Goal: Task Accomplishment & Management: Complete application form

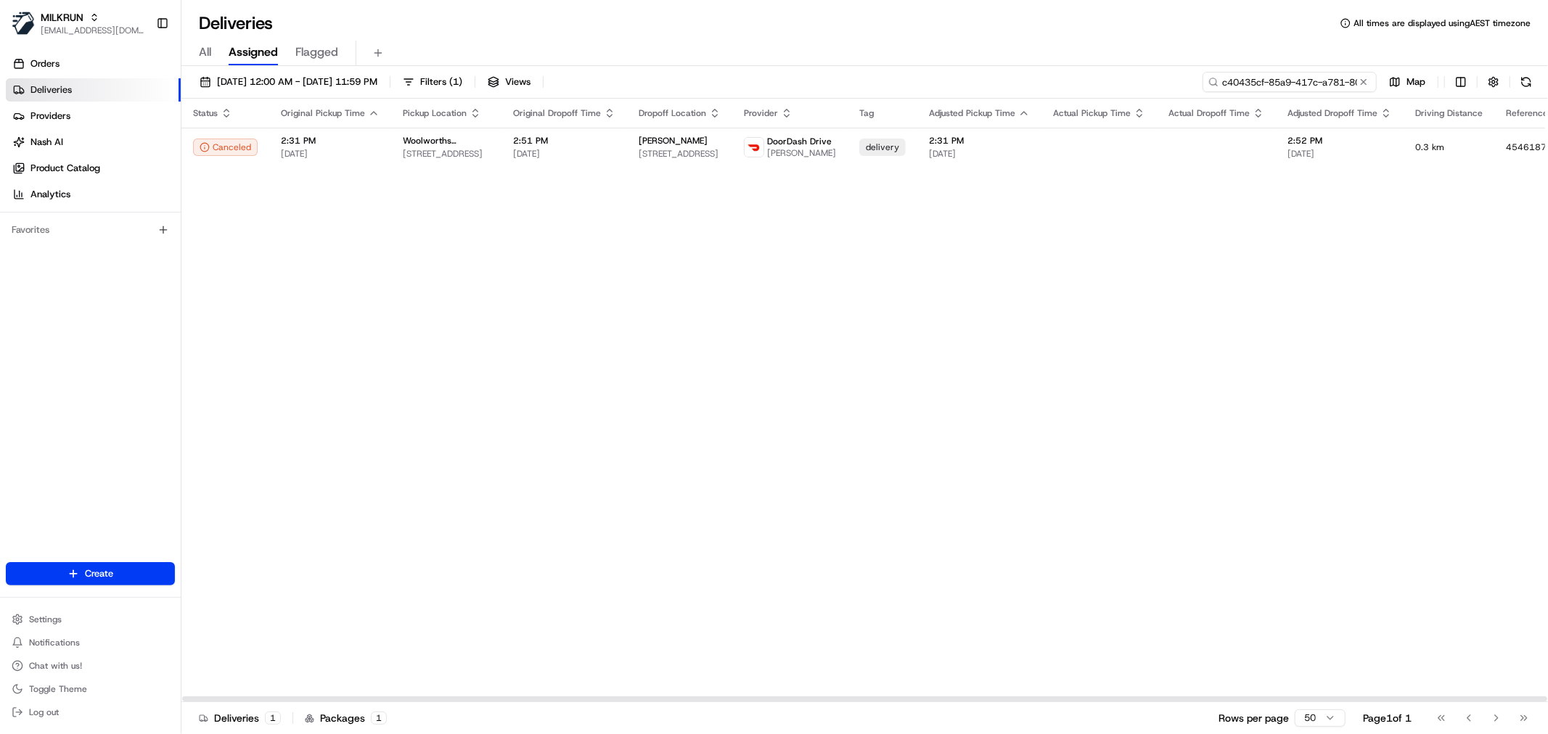
click at [1315, 81] on input "c40435cf-85a9-417c-a781-80bf94a53c44" at bounding box center [1290, 82] width 174 height 20
paste input "93f03603-a64e-4b30-b6d2-02777c938ca1"
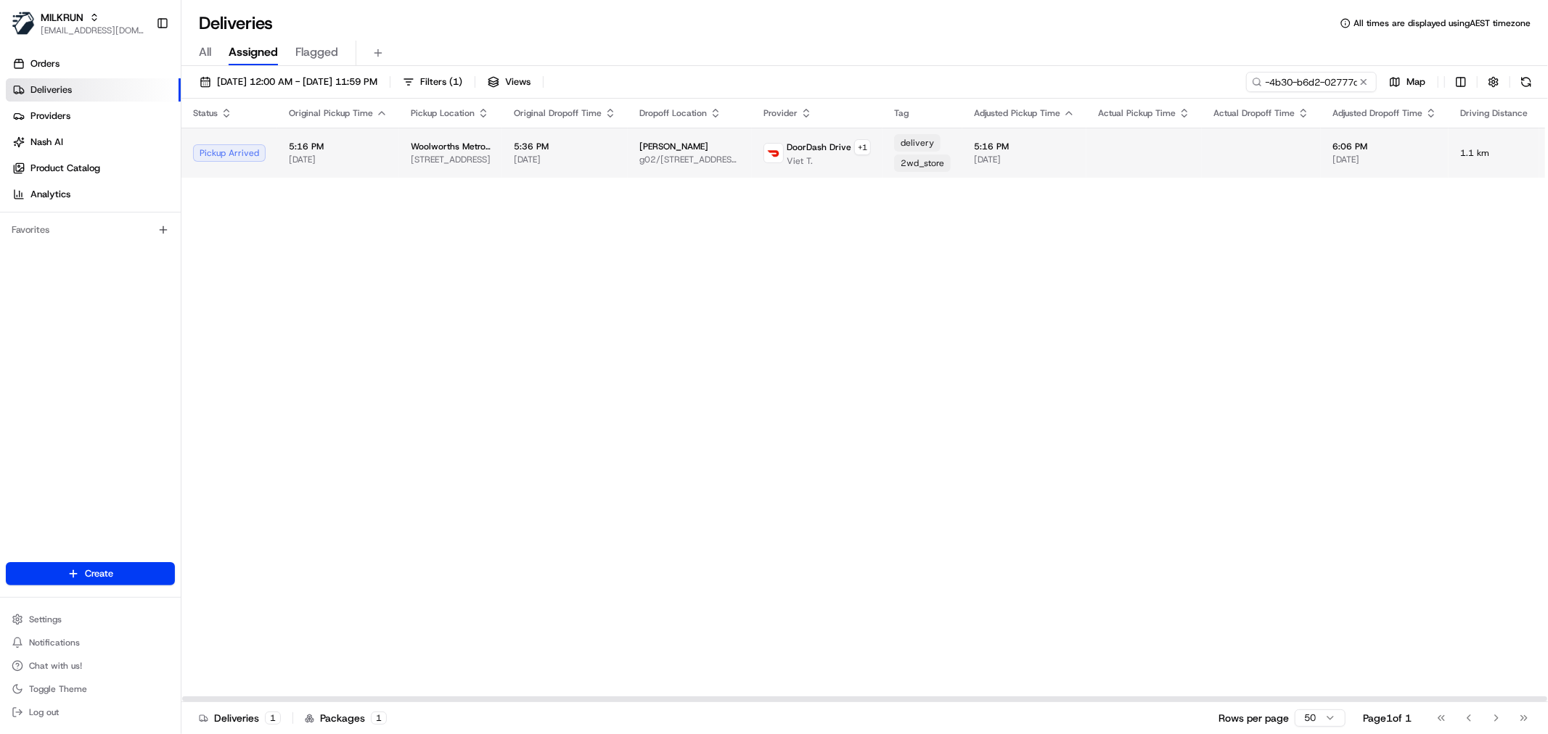
click at [549, 148] on span "5:36 PM" at bounding box center [565, 147] width 102 height 12
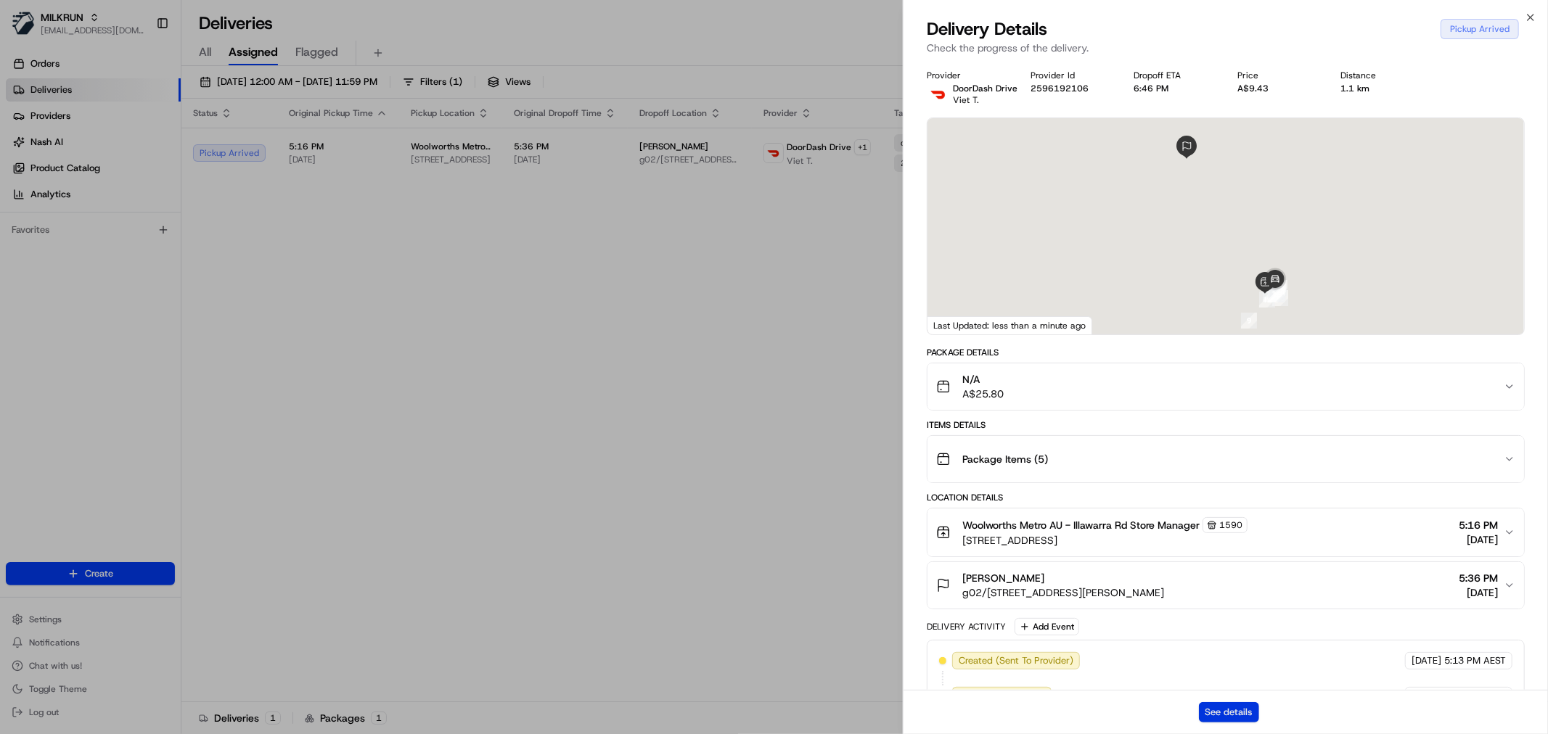
click at [1213, 718] on button "See details" at bounding box center [1229, 712] width 60 height 20
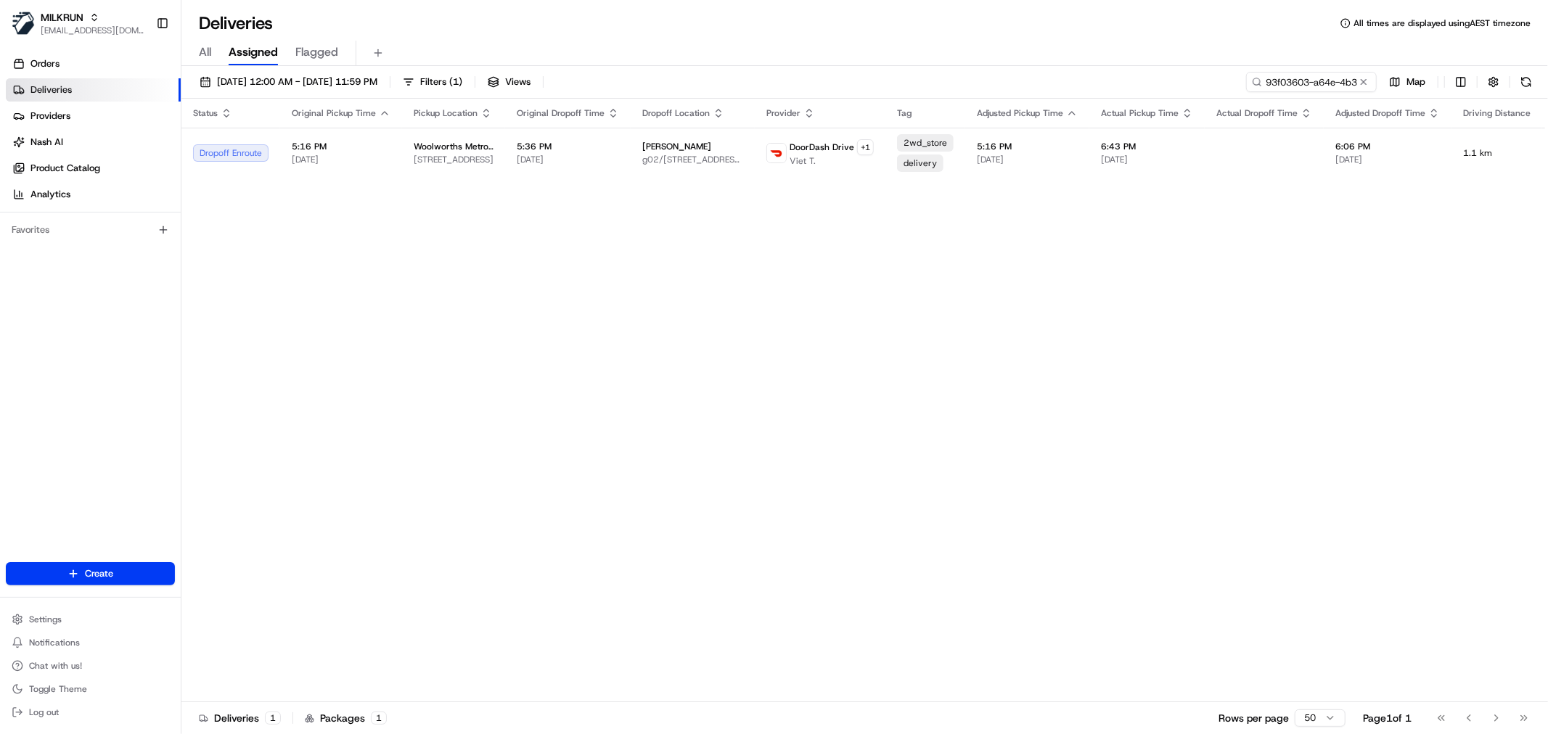
drag, startPoint x: 807, startPoint y: 249, endPoint x: 889, endPoint y: 203, distance: 93.9
click at [1300, 86] on input "93f03603-a64e-4b30-b6d2-02777c938ca1" at bounding box center [1290, 82] width 174 height 20
paste input "MALICK S."
type input "MALICK S."
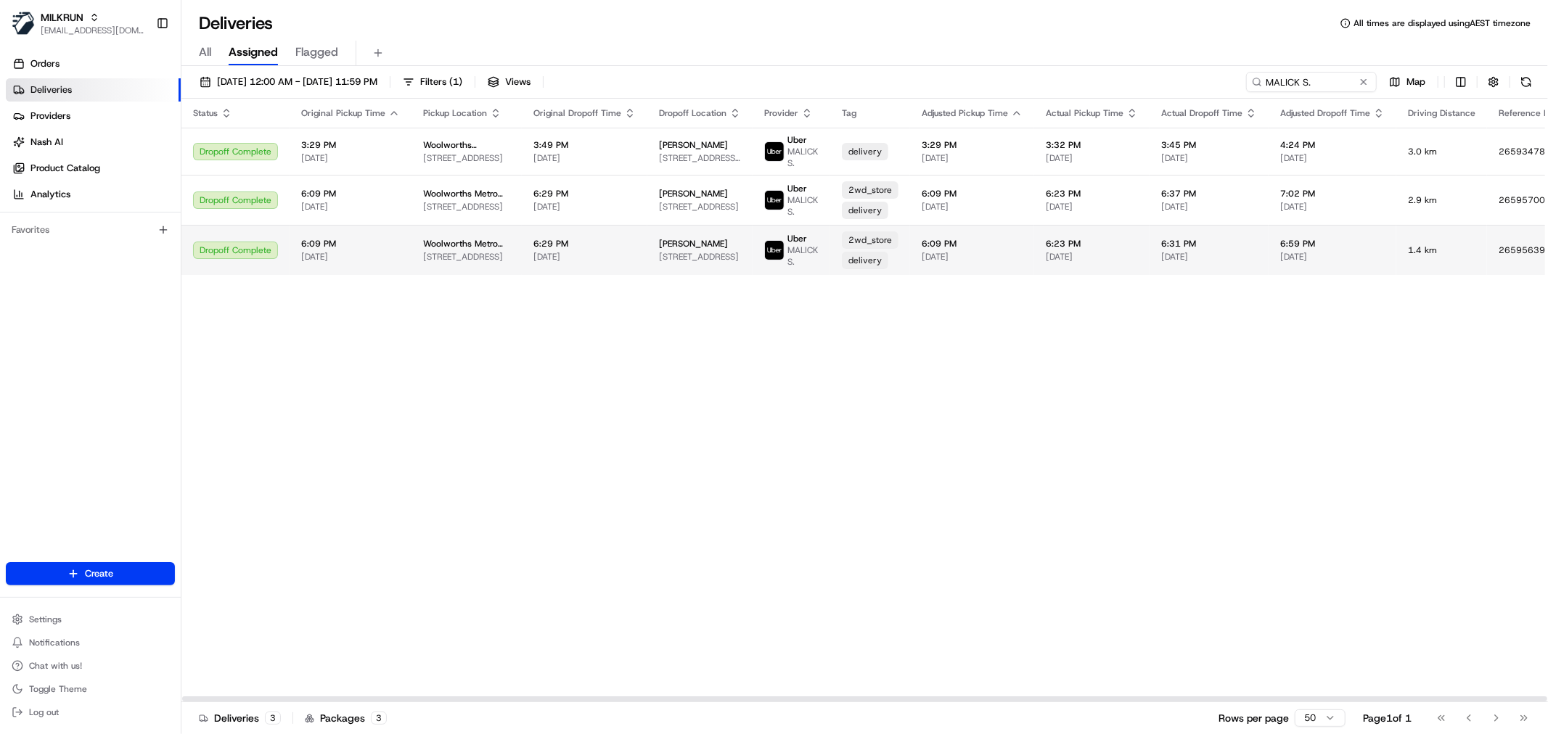
click at [669, 245] on span "[PERSON_NAME]" at bounding box center [693, 244] width 69 height 12
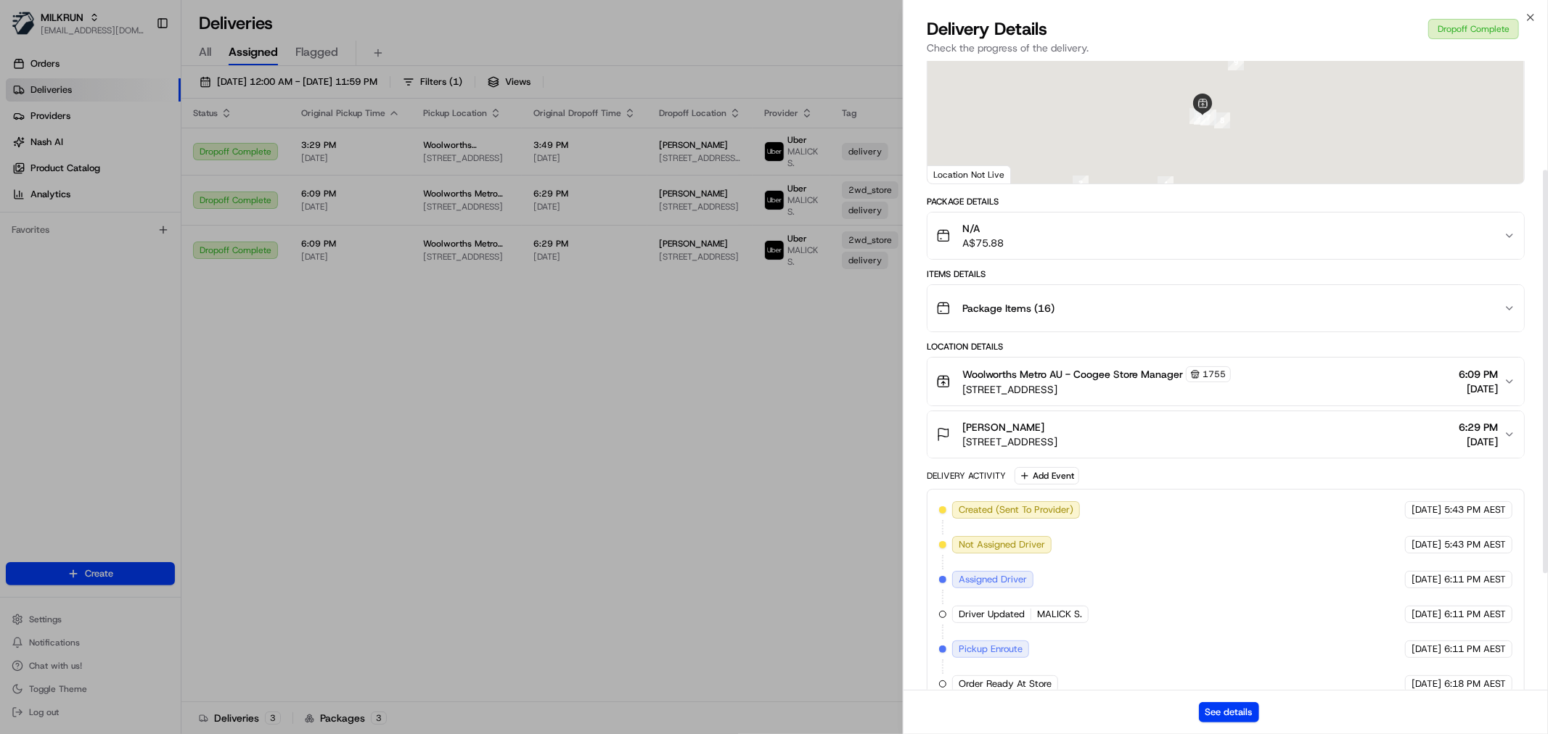
scroll to position [170, 0]
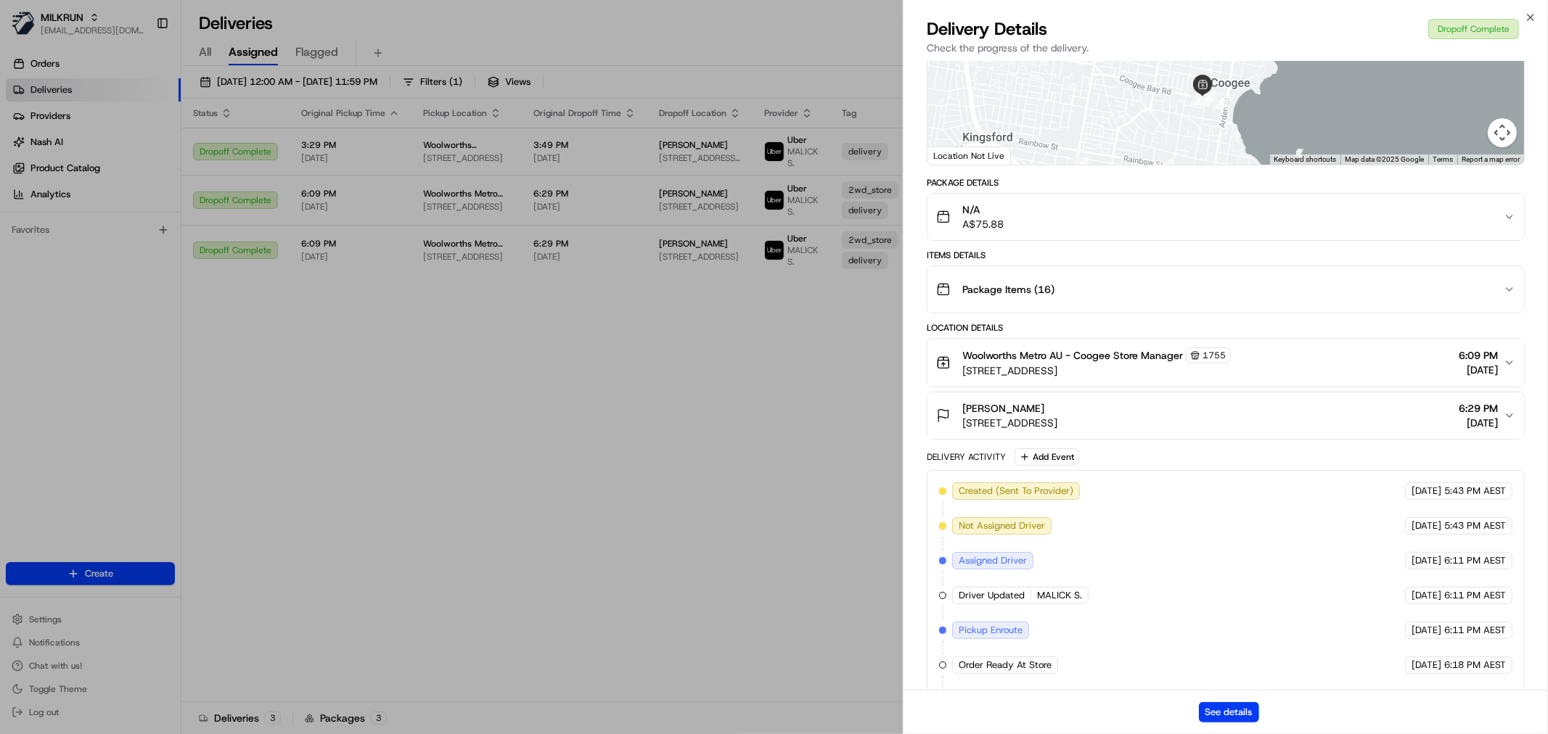
click at [1274, 410] on div "[PERSON_NAME] [STREET_ADDRESS] 6:29 PM [DATE]" at bounding box center [1220, 415] width 568 height 29
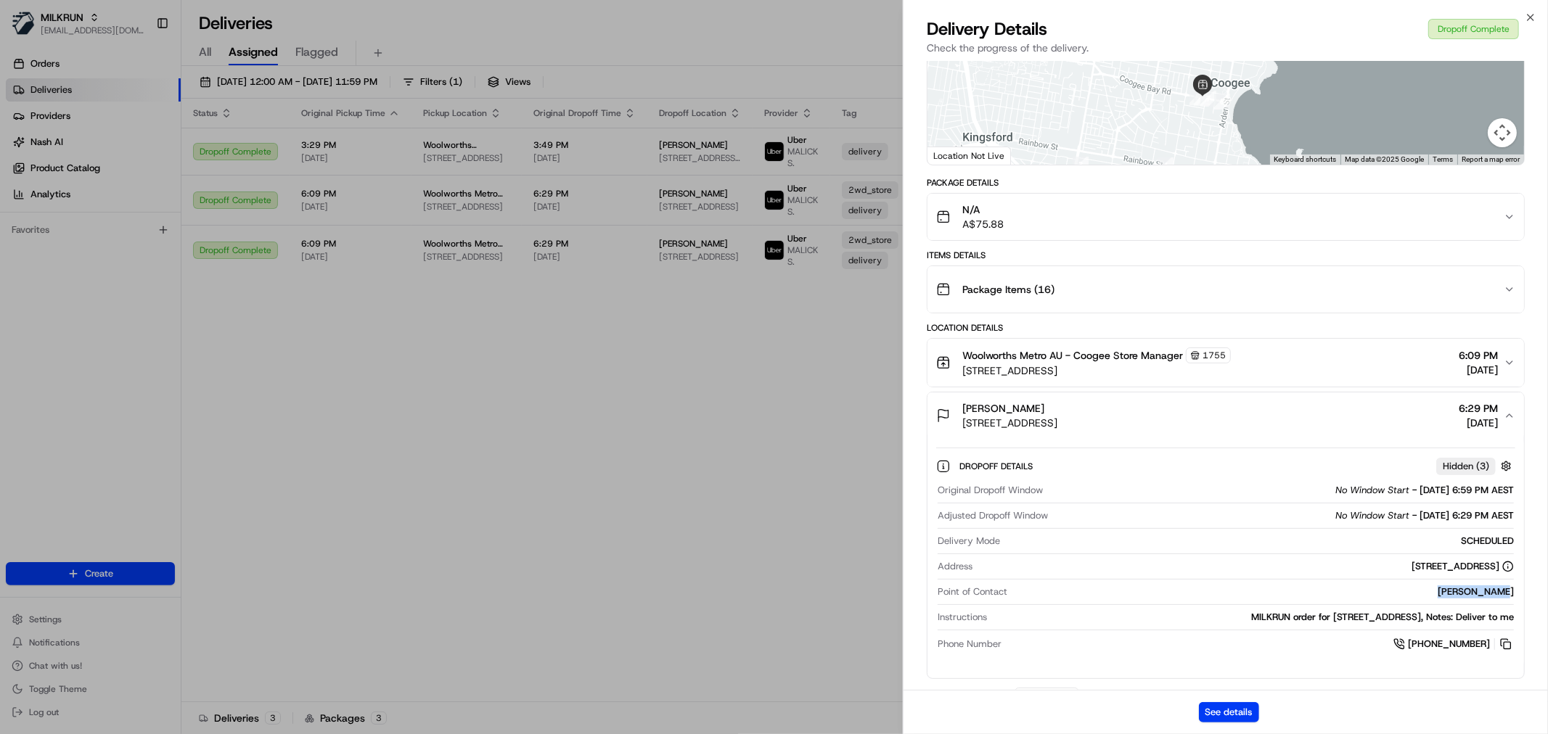
drag, startPoint x: 1450, startPoint y: 583, endPoint x: 1527, endPoint y: 583, distance: 76.9
click at [1527, 583] on div "Provider [PERSON_NAME] Provider Id 9446B Dropoff ETA 6:31 PM Price A$9.68 Dista…" at bounding box center [1226, 500] width 644 height 1218
copy div "[PERSON_NAME]"
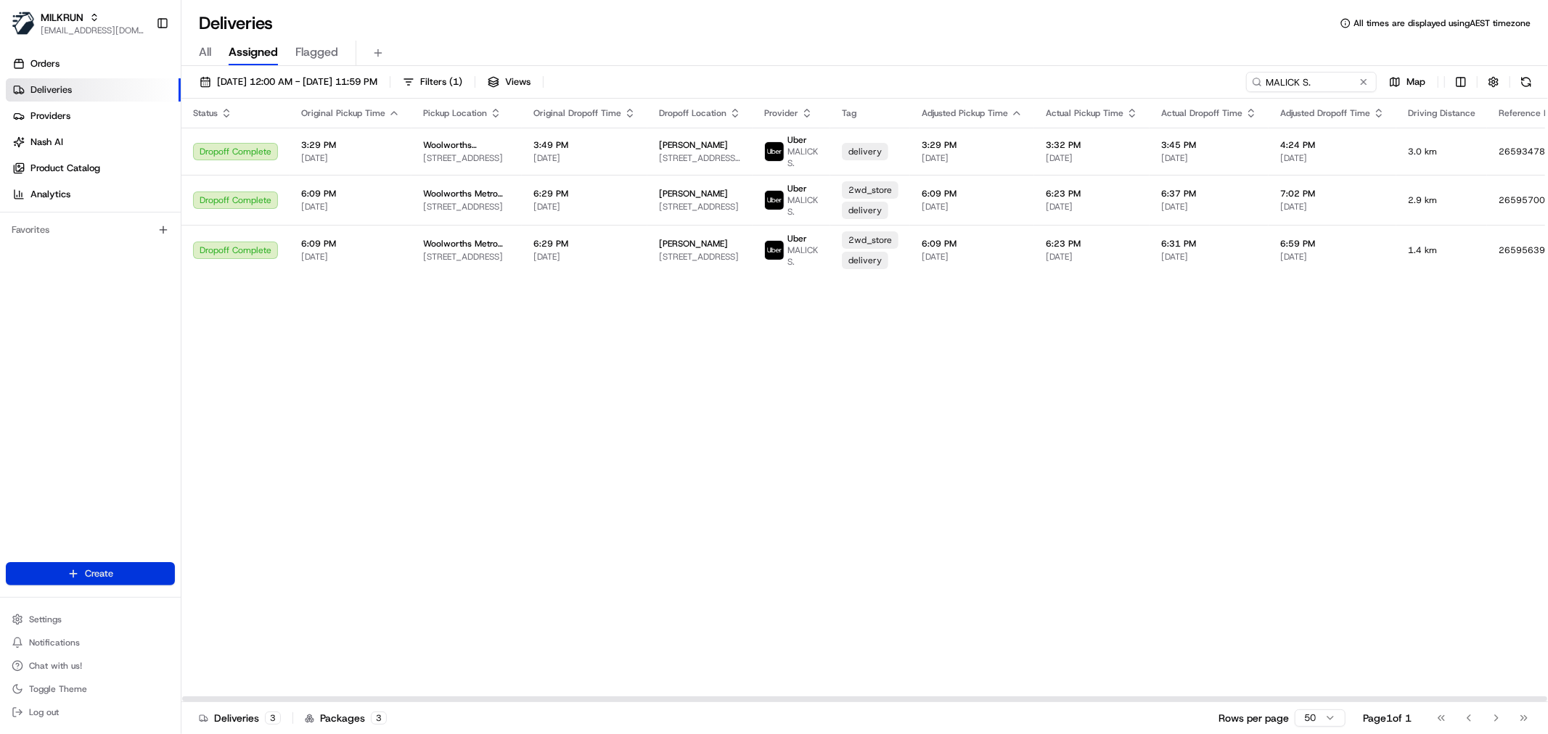
click at [143, 578] on html "MILKRUN [EMAIL_ADDRESS][DOMAIN_NAME] Toggle Sidebar Orders Deliveries Providers…" at bounding box center [774, 367] width 1548 height 734
click at [239, 596] on link "Delivery" at bounding box center [262, 602] width 162 height 26
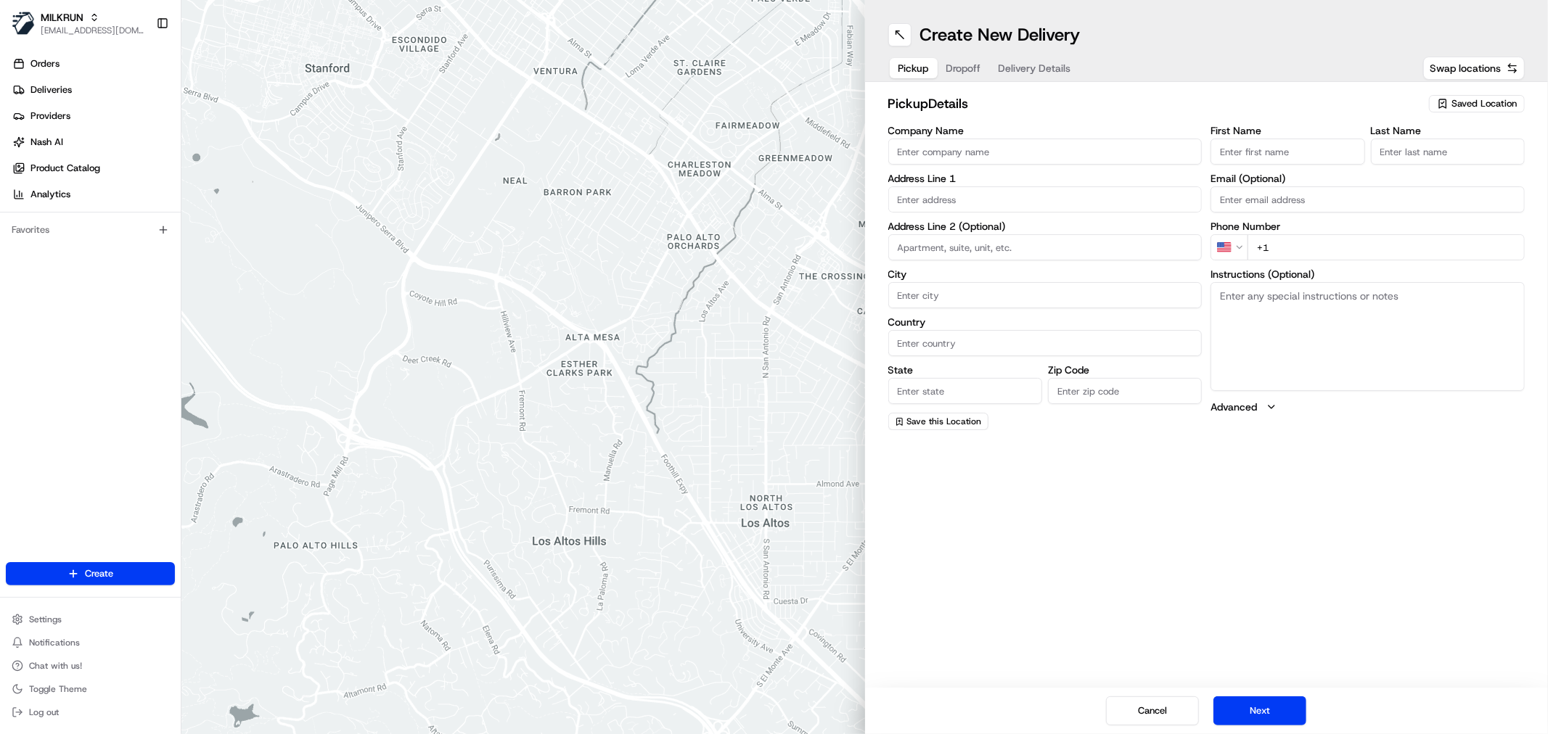
click at [1461, 110] on div "Saved Location" at bounding box center [1477, 103] width 96 height 17
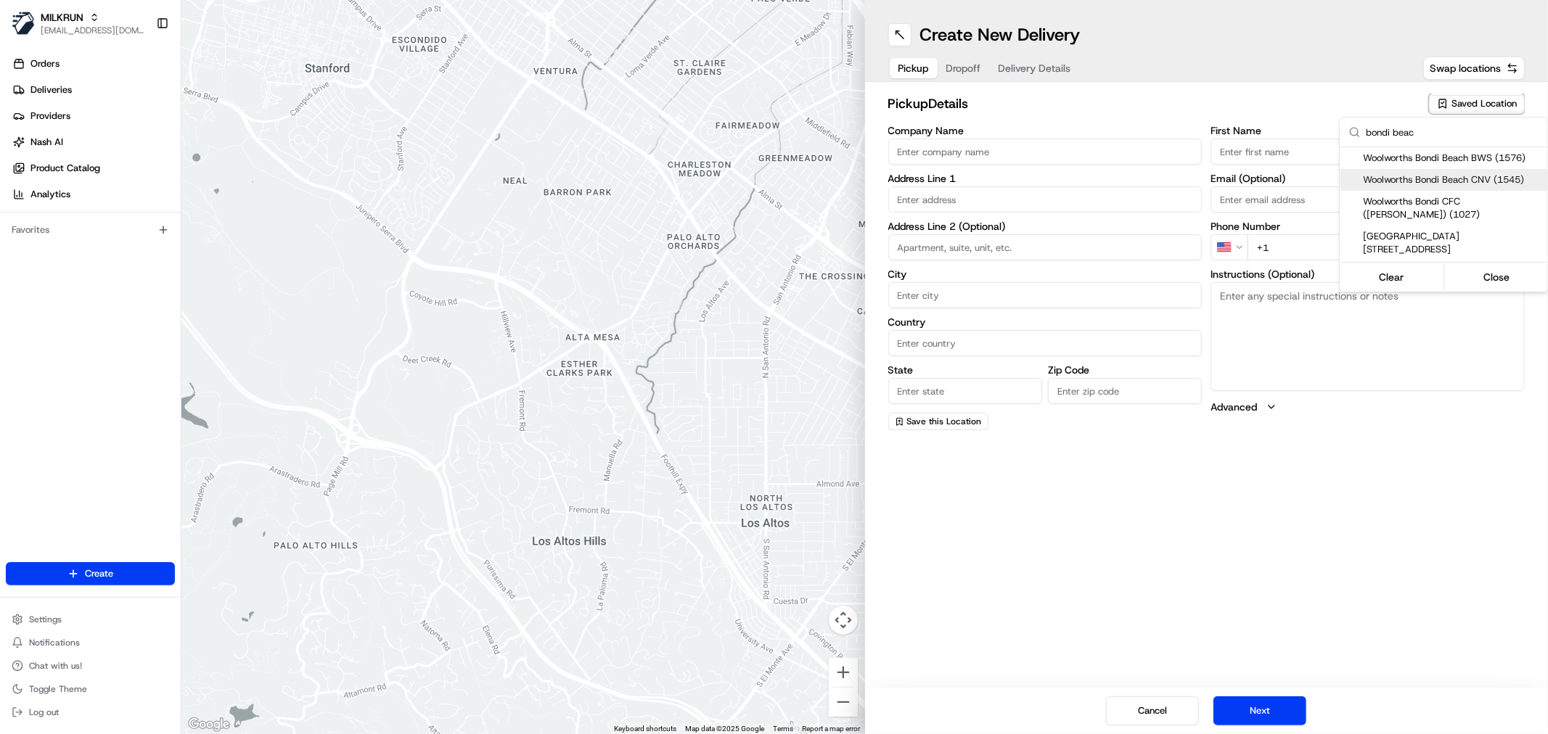
type input "bondi beac"
click at [1425, 179] on span "Woolworths Bondi Beach CNV (1545)" at bounding box center [1453, 179] width 179 height 13
type input "Woolworths [GEOGRAPHIC_DATA] CNV"
type input "180-186 Campbell Parade"
type input "Bondi Beach"
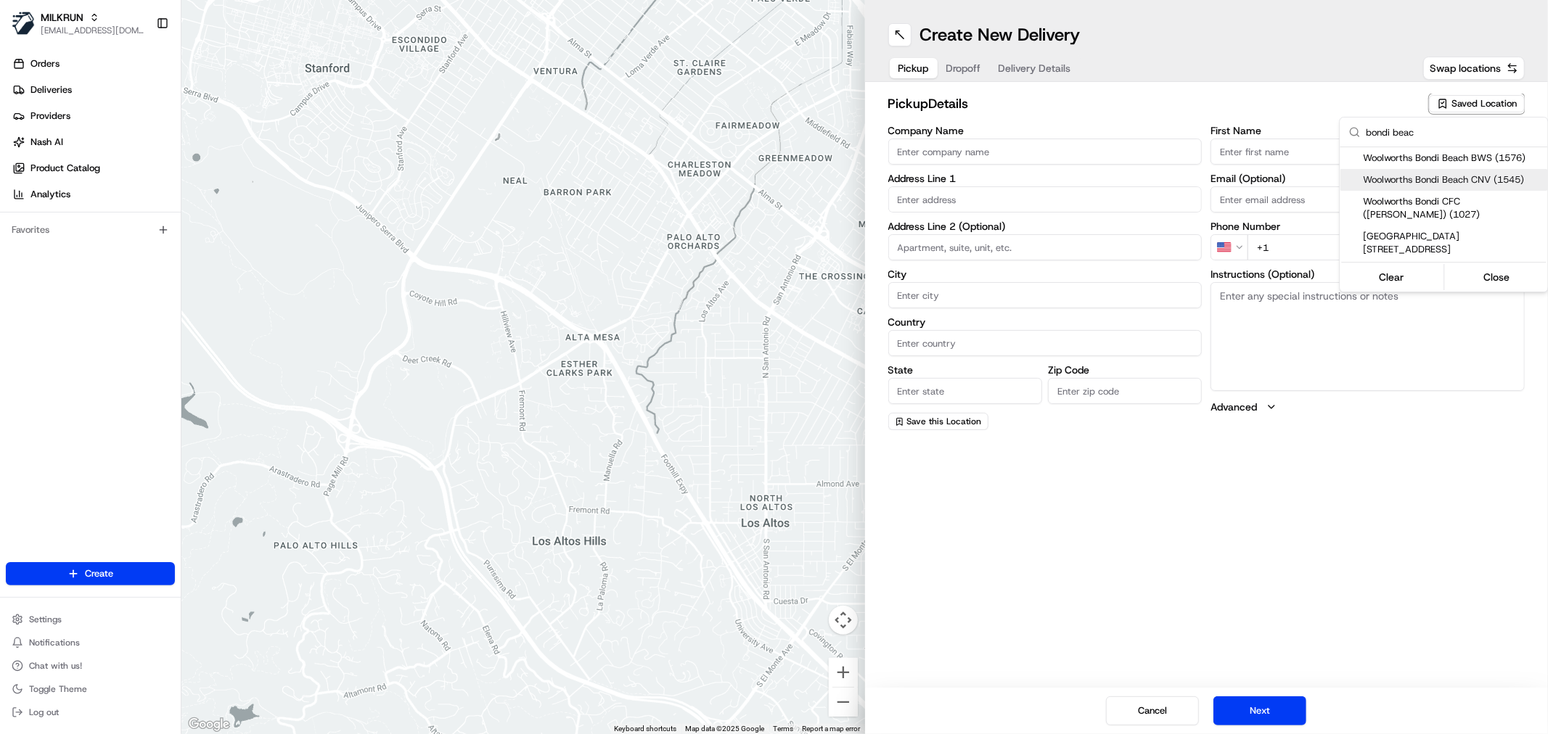
type input "AU"
type input "NSW"
type input "2026"
type input "+61 2 8565 9324"
type textarea "Car Park entry off Curlewis Street. Entry from Campbell Parade and from car par…"
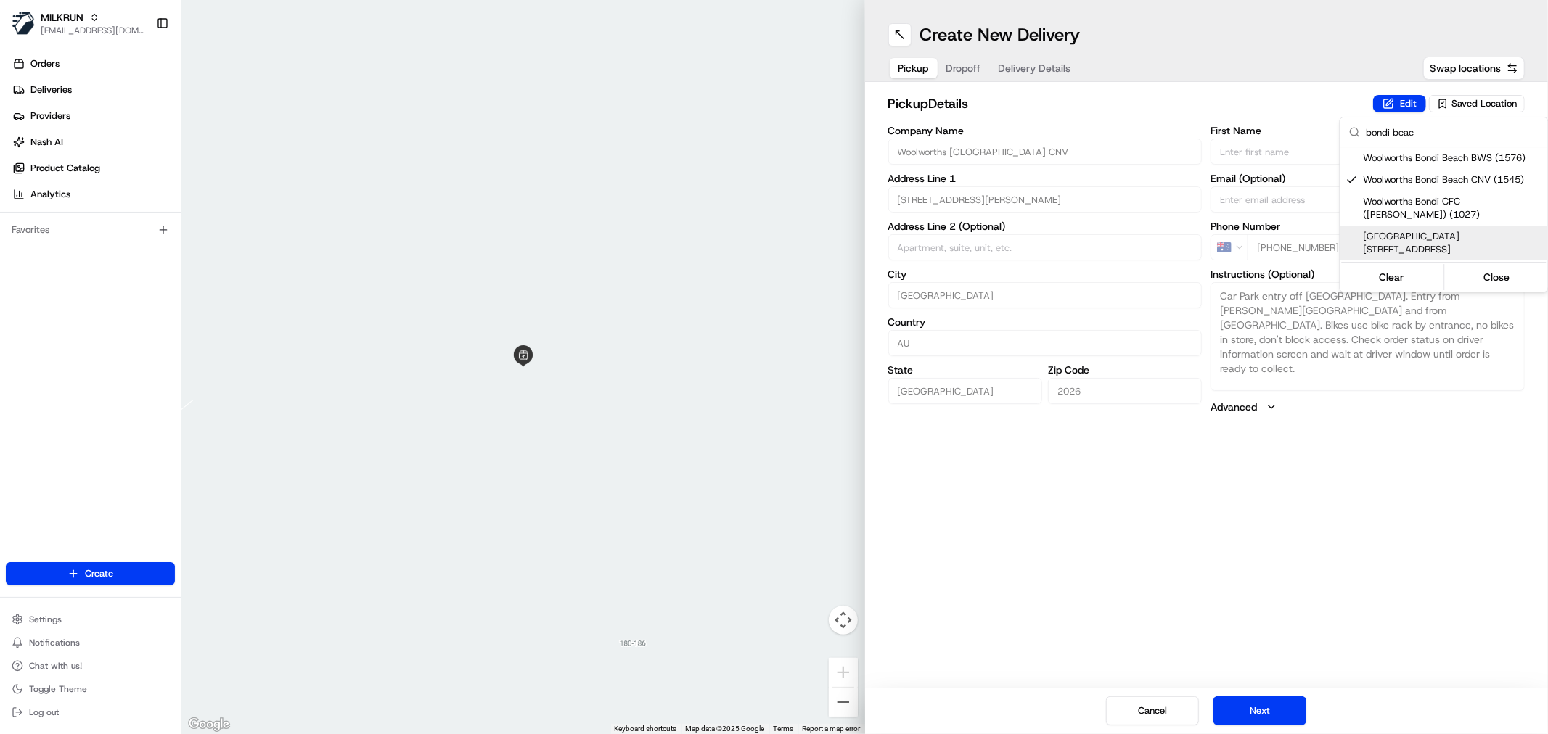
click at [1226, 538] on html "MILKRUN nbradshaw@woolworths.com.au Toggle Sidebar Orders Deliveries Providers …" at bounding box center [774, 367] width 1548 height 734
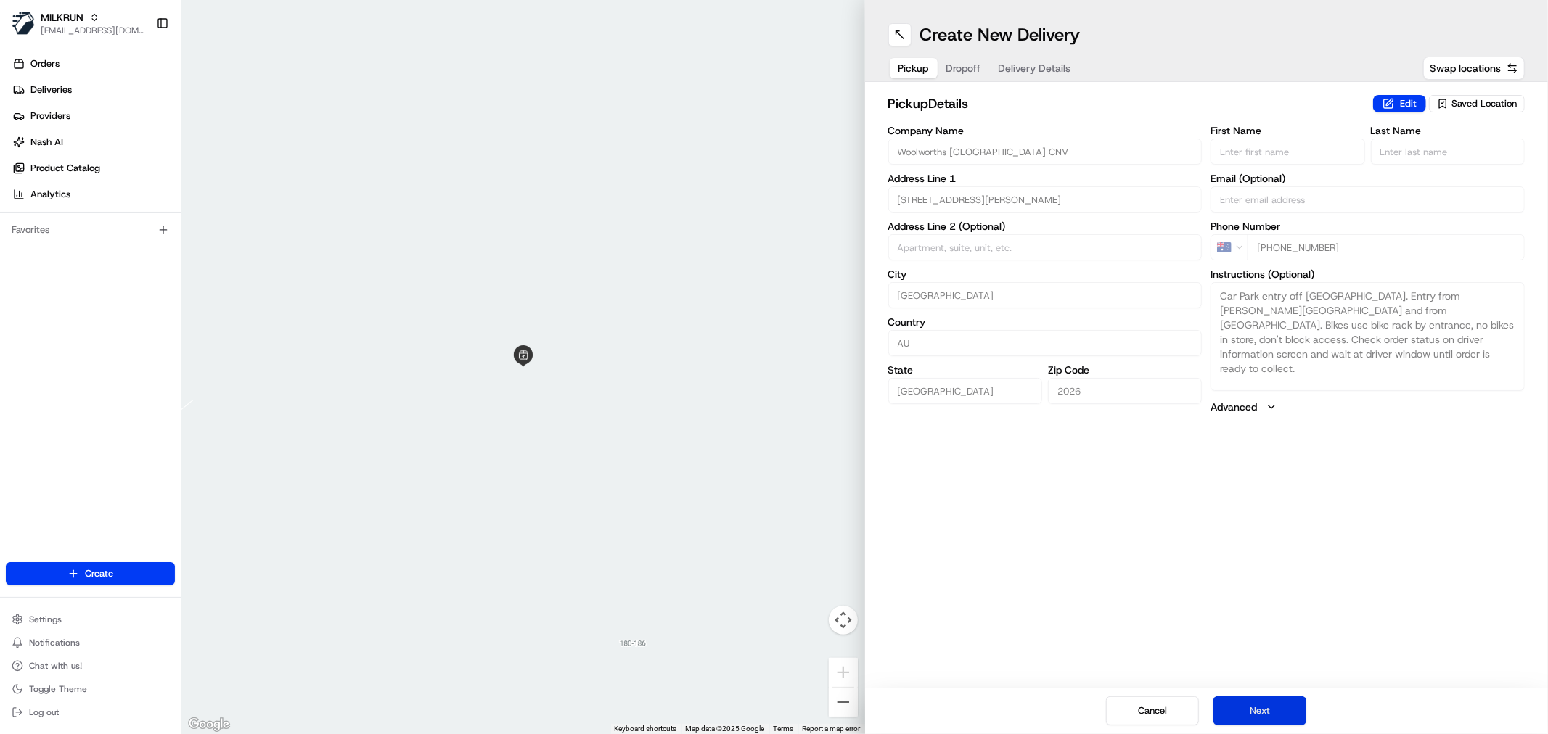
click at [1279, 704] on button "Next" at bounding box center [1259, 711] width 93 height 29
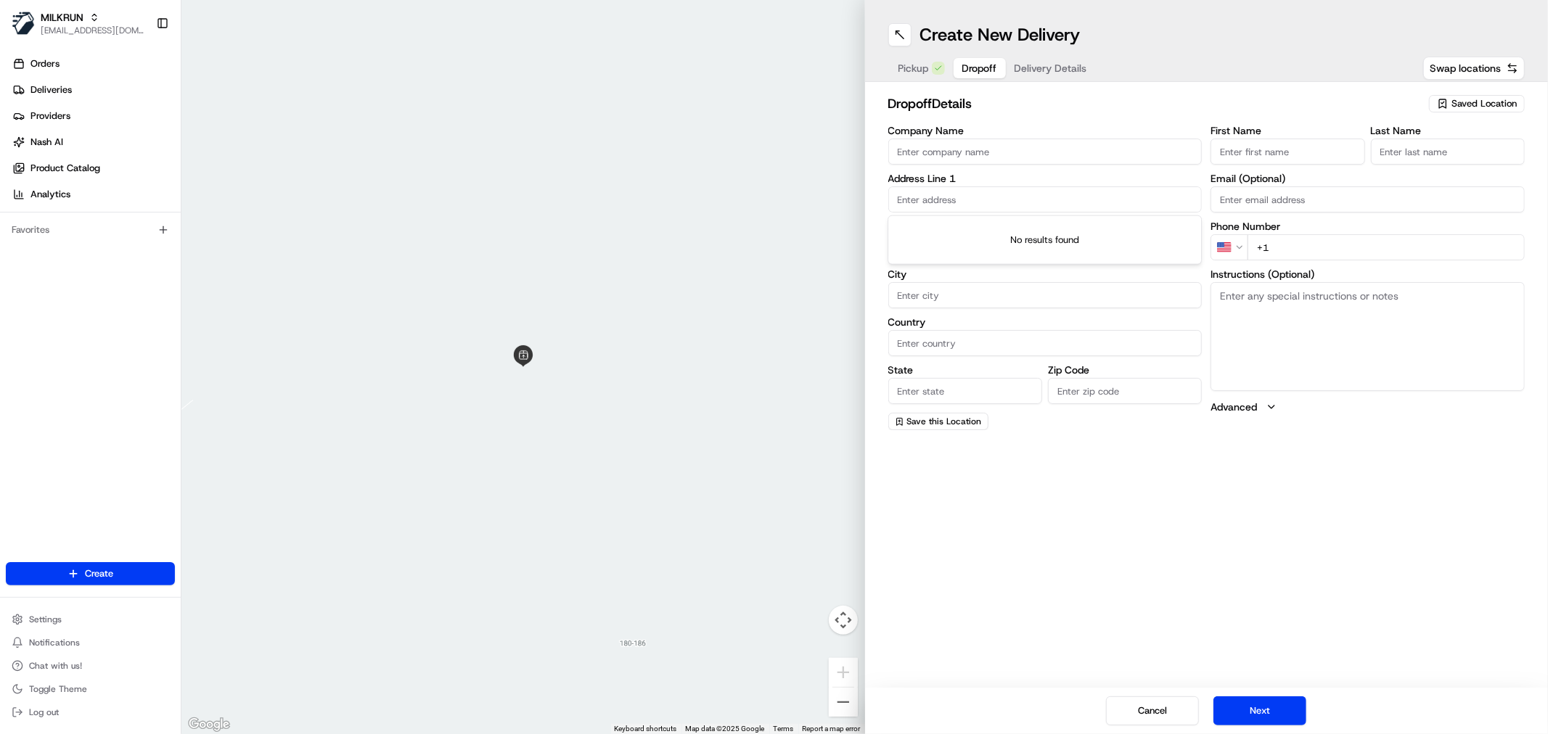
drag, startPoint x: 952, startPoint y: 199, endPoint x: 960, endPoint y: 199, distance: 8.0
click at [953, 199] on input "text" at bounding box center [1045, 200] width 314 height 26
paste input "25 Simpson Street, Bondi Beach, NSW 2026, AU"
click at [976, 227] on div "25 Simpson Street, Bondi Beach NSW 2026, Australia" at bounding box center [1044, 230] width 307 height 22
type input "[STREET_ADDRESS][PERSON_NAME]"
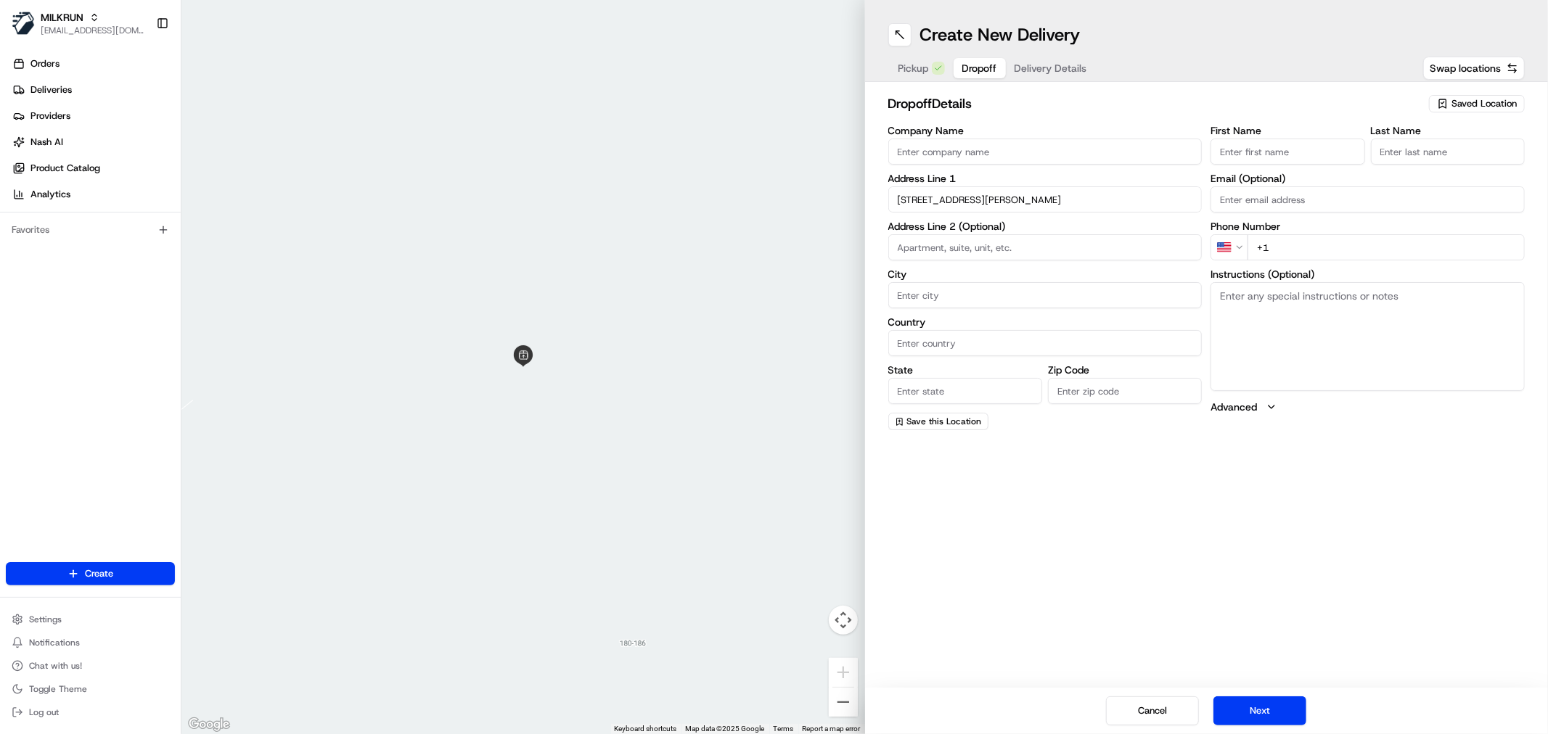
type input "Bondi Beach"
type input "Australia"
type input "NSW"
type input "2026"
type input "25 Simpson Street"
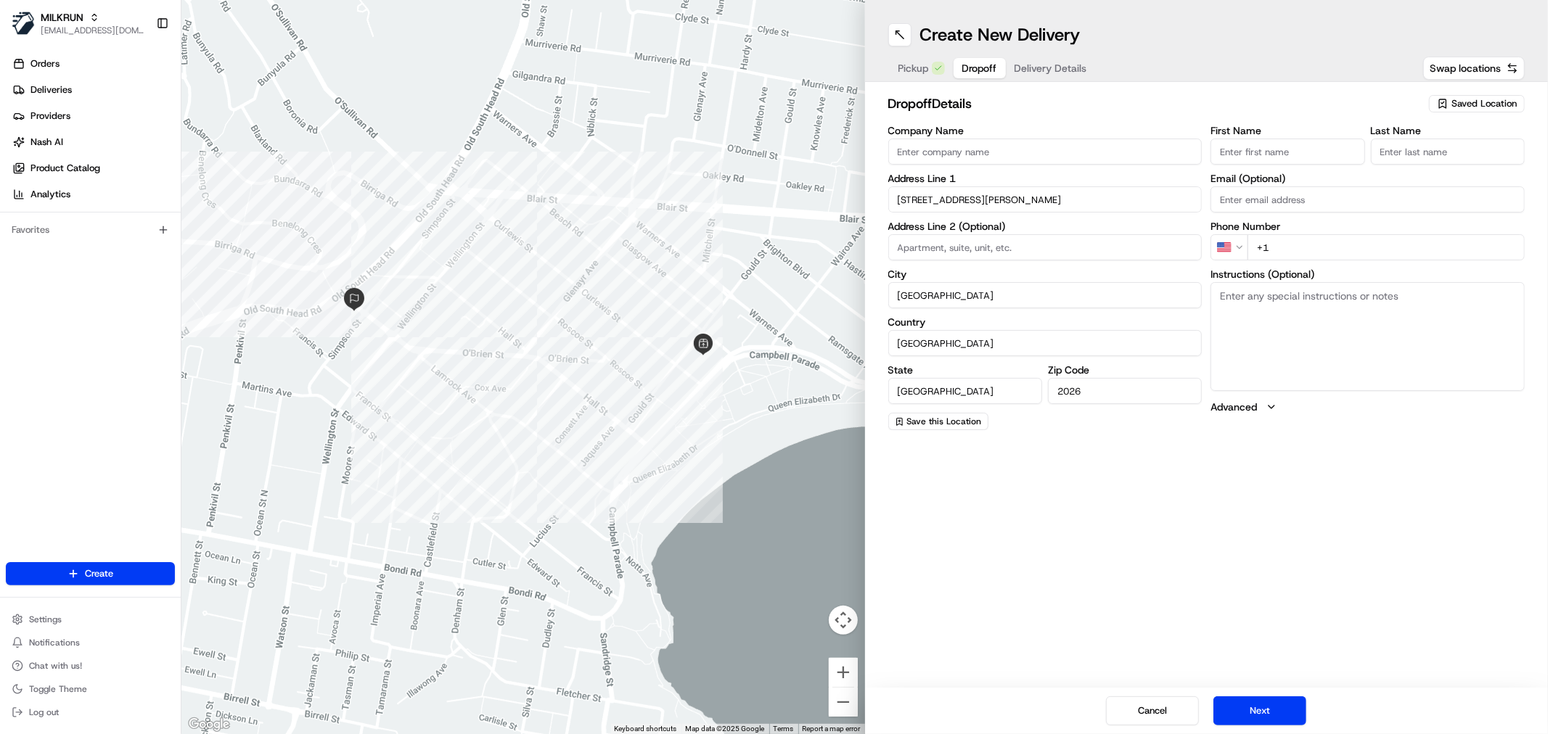
click at [1274, 152] on input "First Name" at bounding box center [1287, 152] width 154 height 26
paste input "[PERSON_NAME]"
click at [1269, 149] on input "[PERSON_NAME]" at bounding box center [1287, 152] width 154 height 26
type input "Rob"
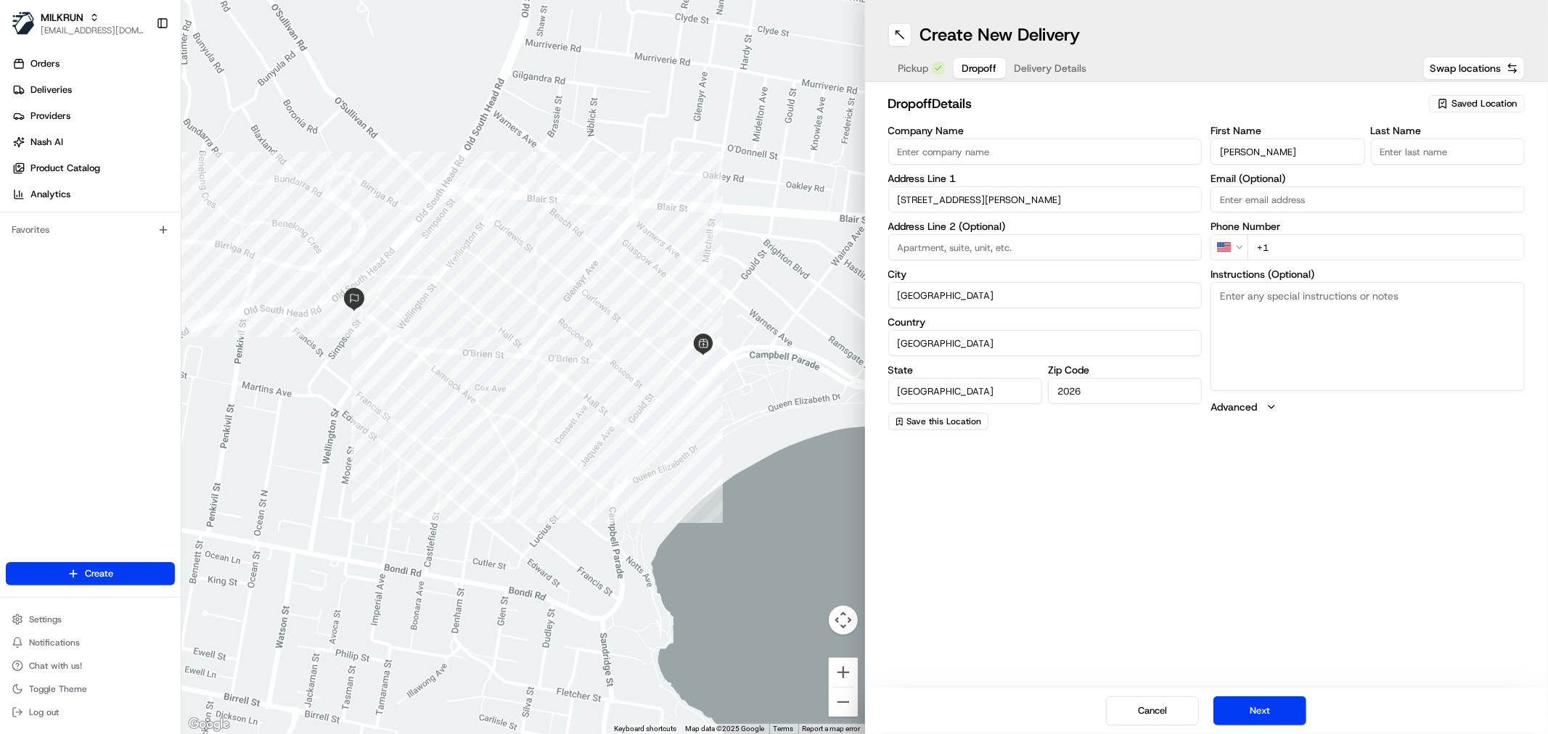
click at [1408, 148] on input "Last Name" at bounding box center [1448, 152] width 154 height 26
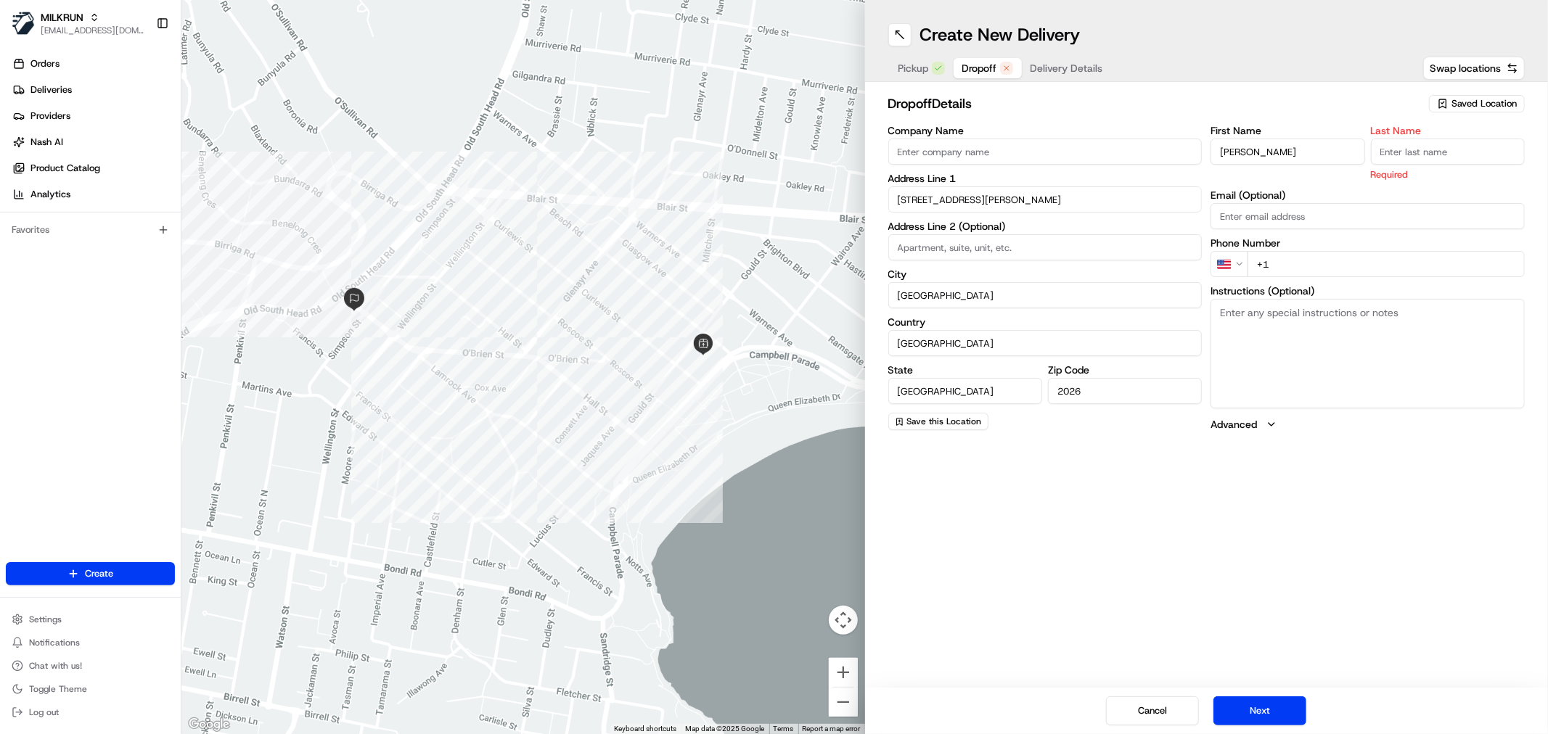
paste input "Ferguson"
type input "Ferguson"
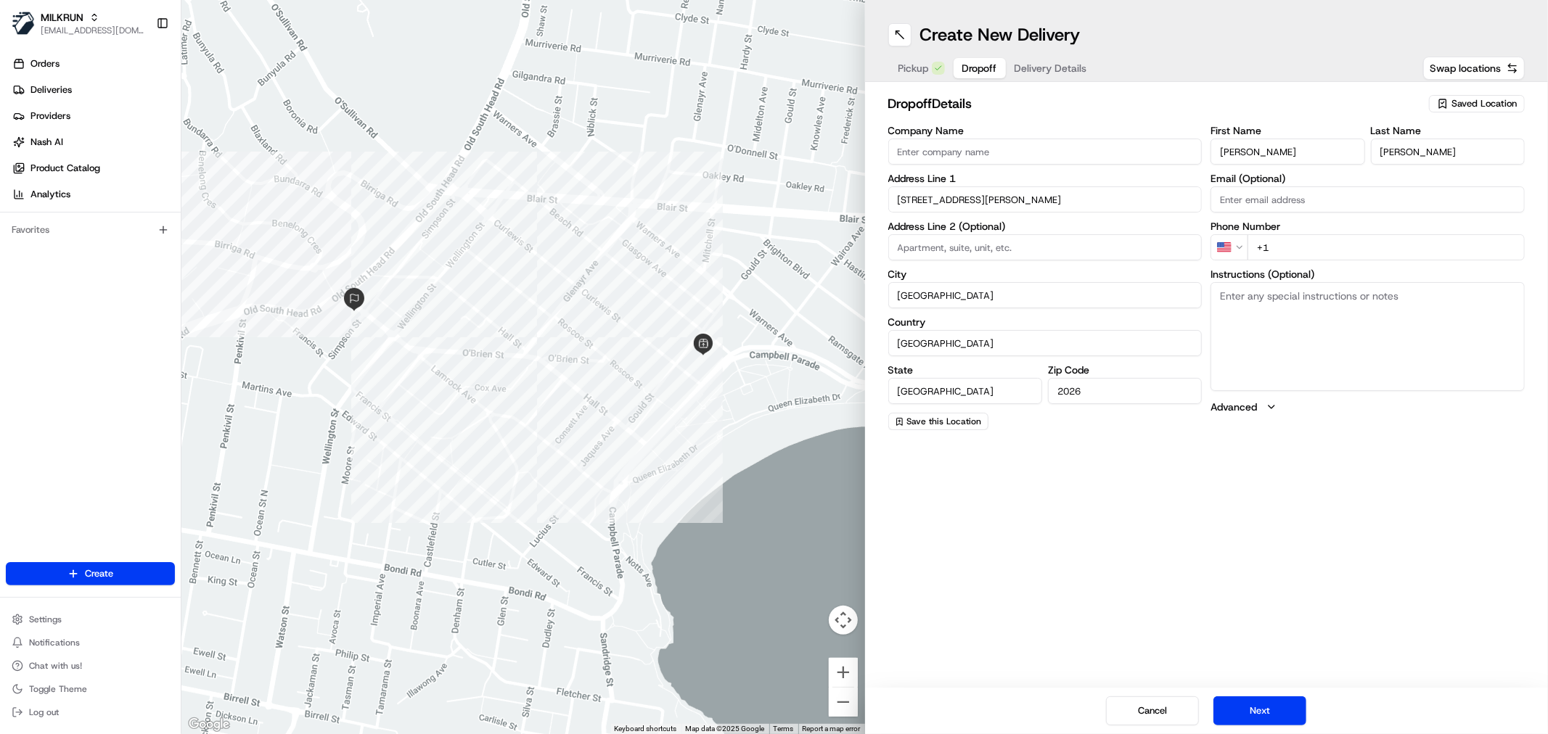
click at [1232, 245] on html "MILKRUN nbradshaw@woolworths.com.au Toggle Sidebar Orders Deliveries Providers …" at bounding box center [774, 367] width 1548 height 734
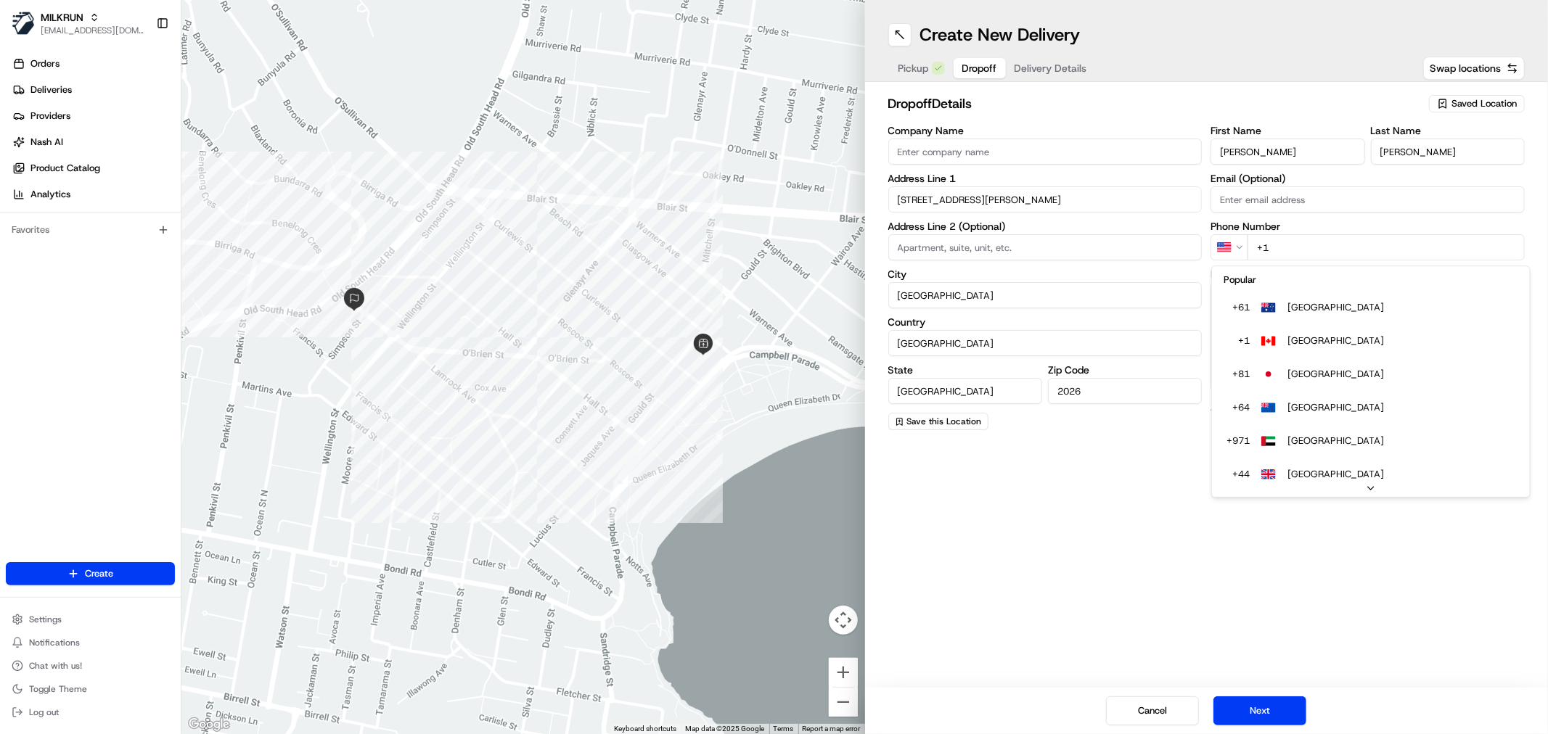
drag, startPoint x: 1279, startPoint y: 316, endPoint x: 1276, endPoint y: 278, distance: 37.8
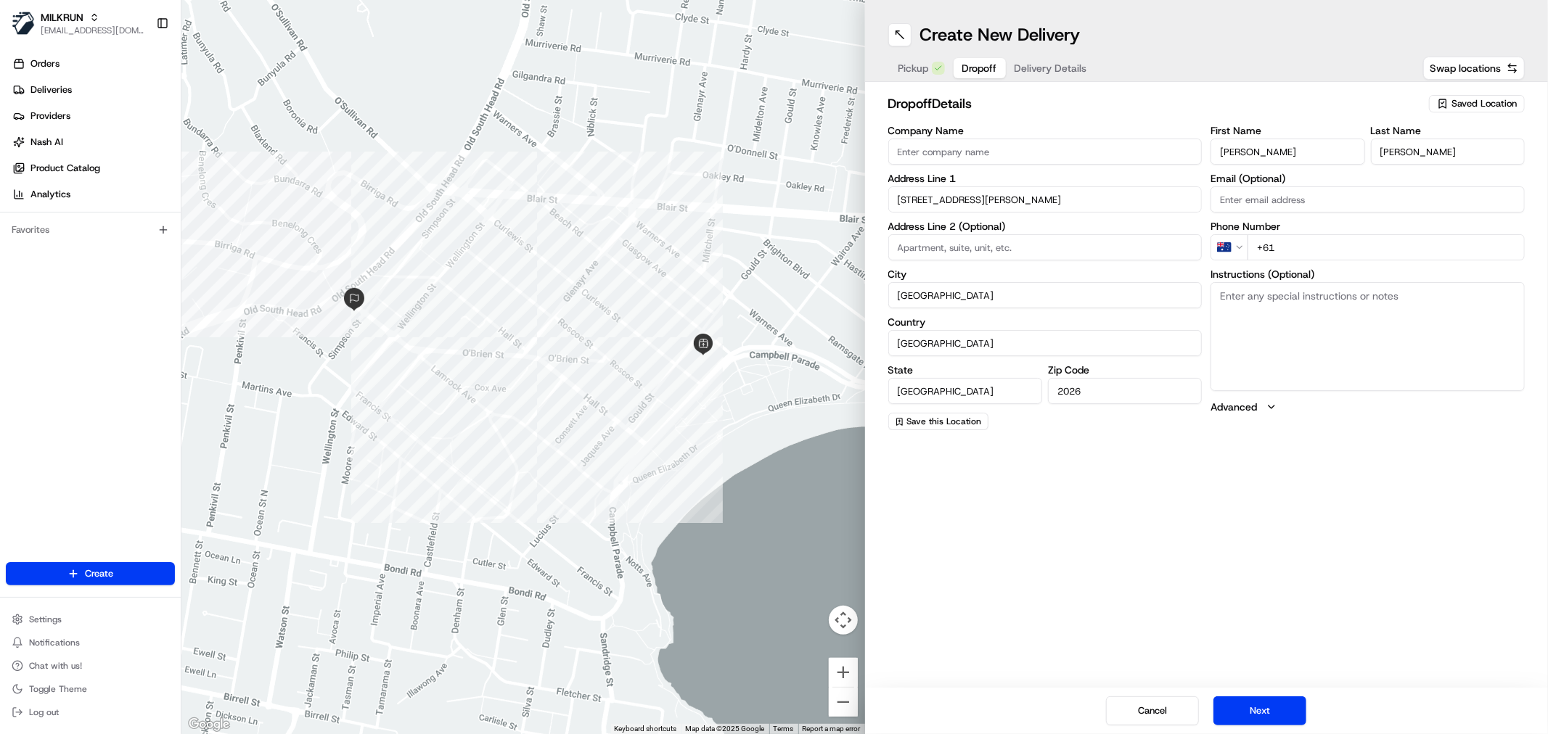
click at [1301, 249] on input "+61" at bounding box center [1385, 247] width 277 height 26
paste input "423 586 846"
type input "+61 423 586 846"
click at [1265, 314] on textarea "Instructions (Optional)" at bounding box center [1367, 336] width 314 height 109
click at [1251, 714] on button "Next" at bounding box center [1259, 711] width 93 height 29
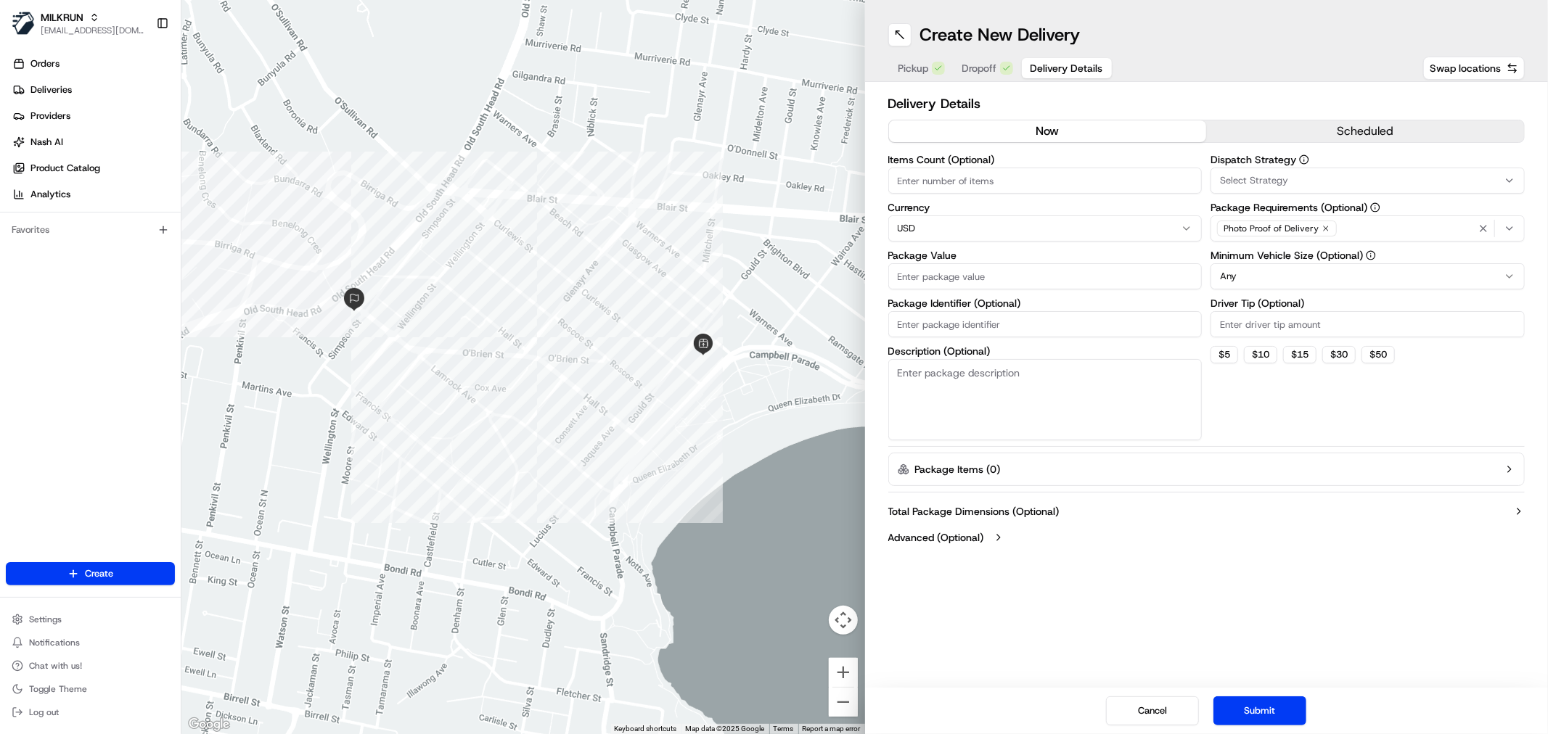
click at [1390, 222] on div "Photo Proof of Delivery" at bounding box center [1367, 229] width 307 height 22
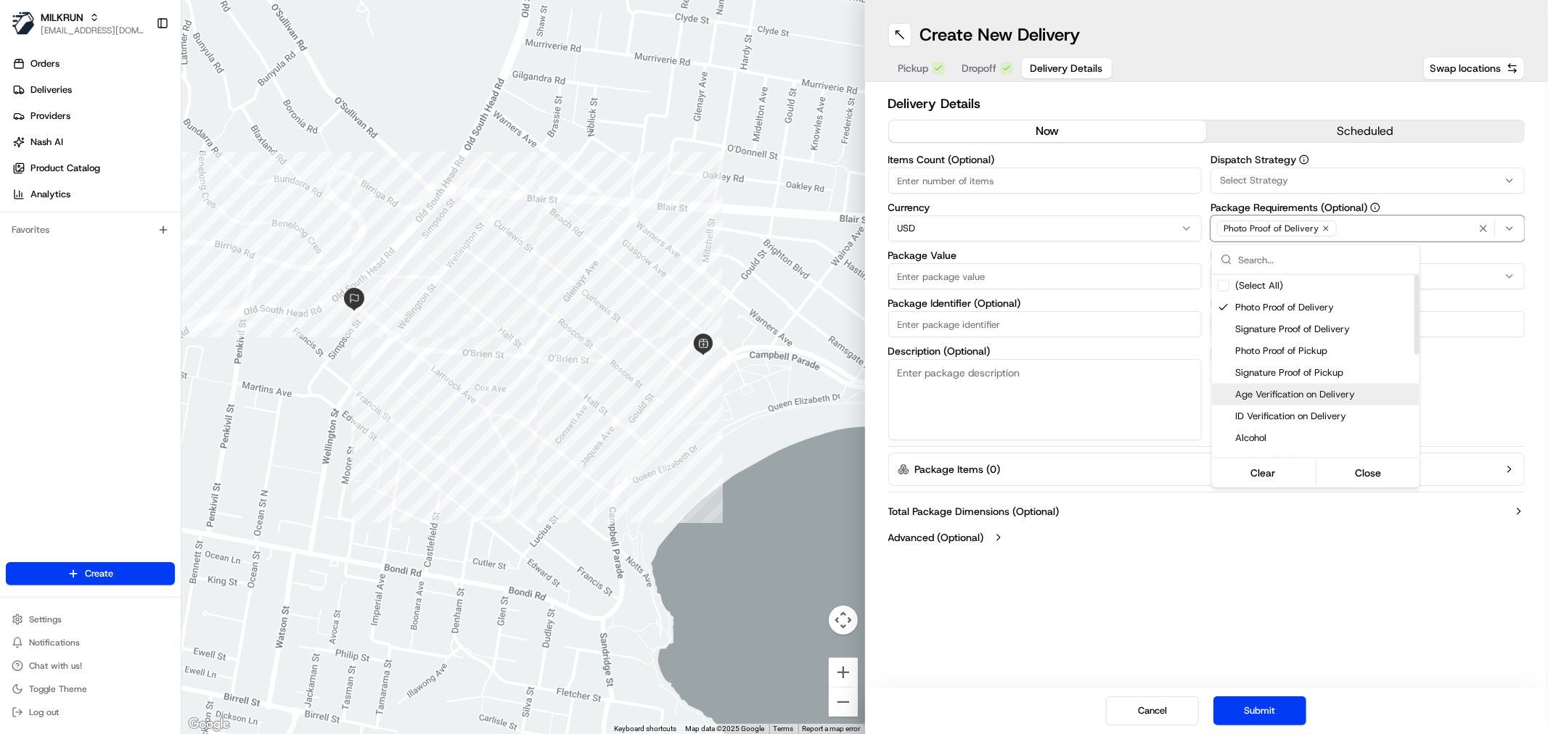
click at [1332, 397] on span "Age Verification on Delivery" at bounding box center [1324, 394] width 179 height 13
click at [1272, 607] on html "MILKRUN nbradshaw@woolworths.com.au Toggle Sidebar Orders Deliveries Providers …" at bounding box center [774, 367] width 1548 height 734
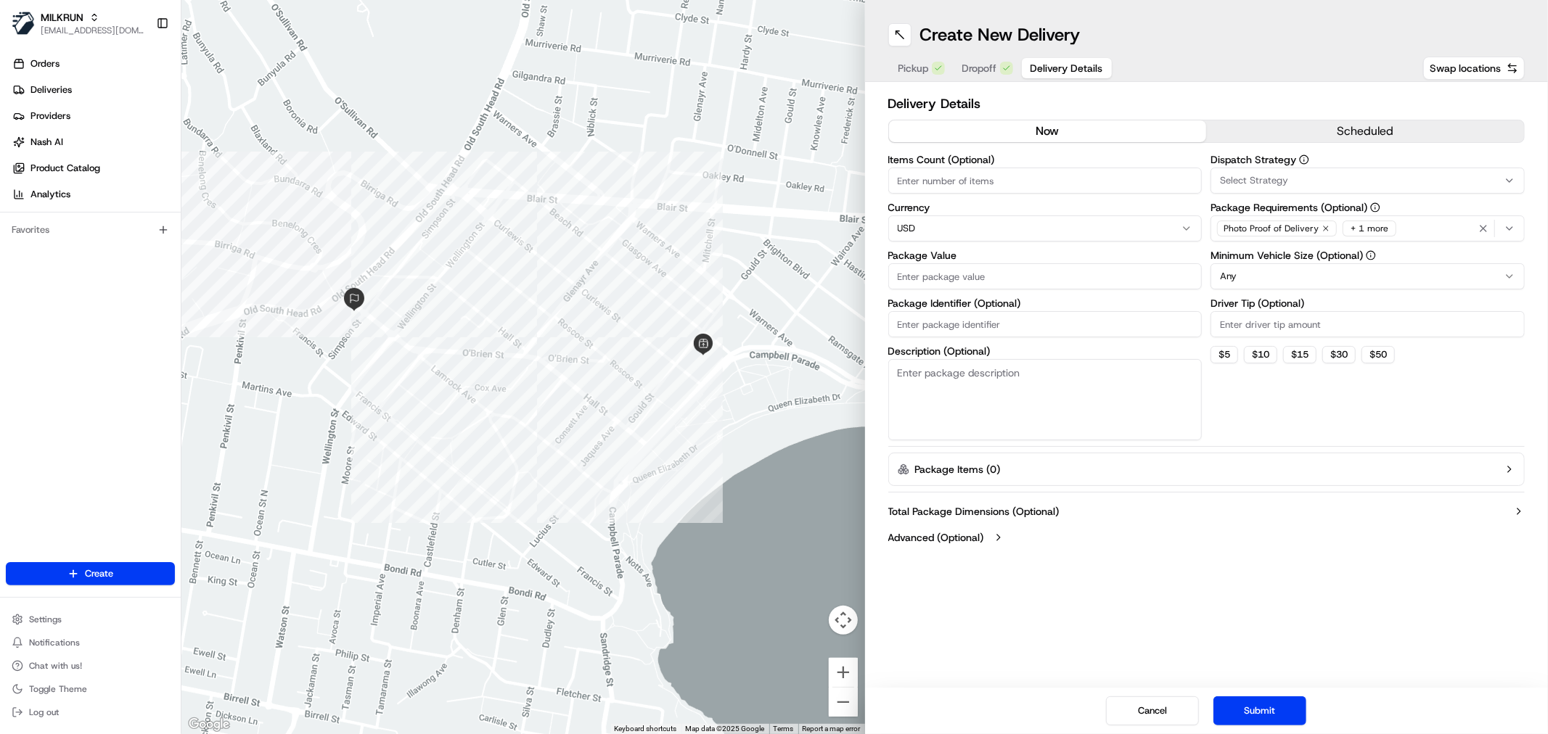
click at [1434, 226] on div "Photo Proof of Delivery + 1 more" at bounding box center [1367, 229] width 307 height 22
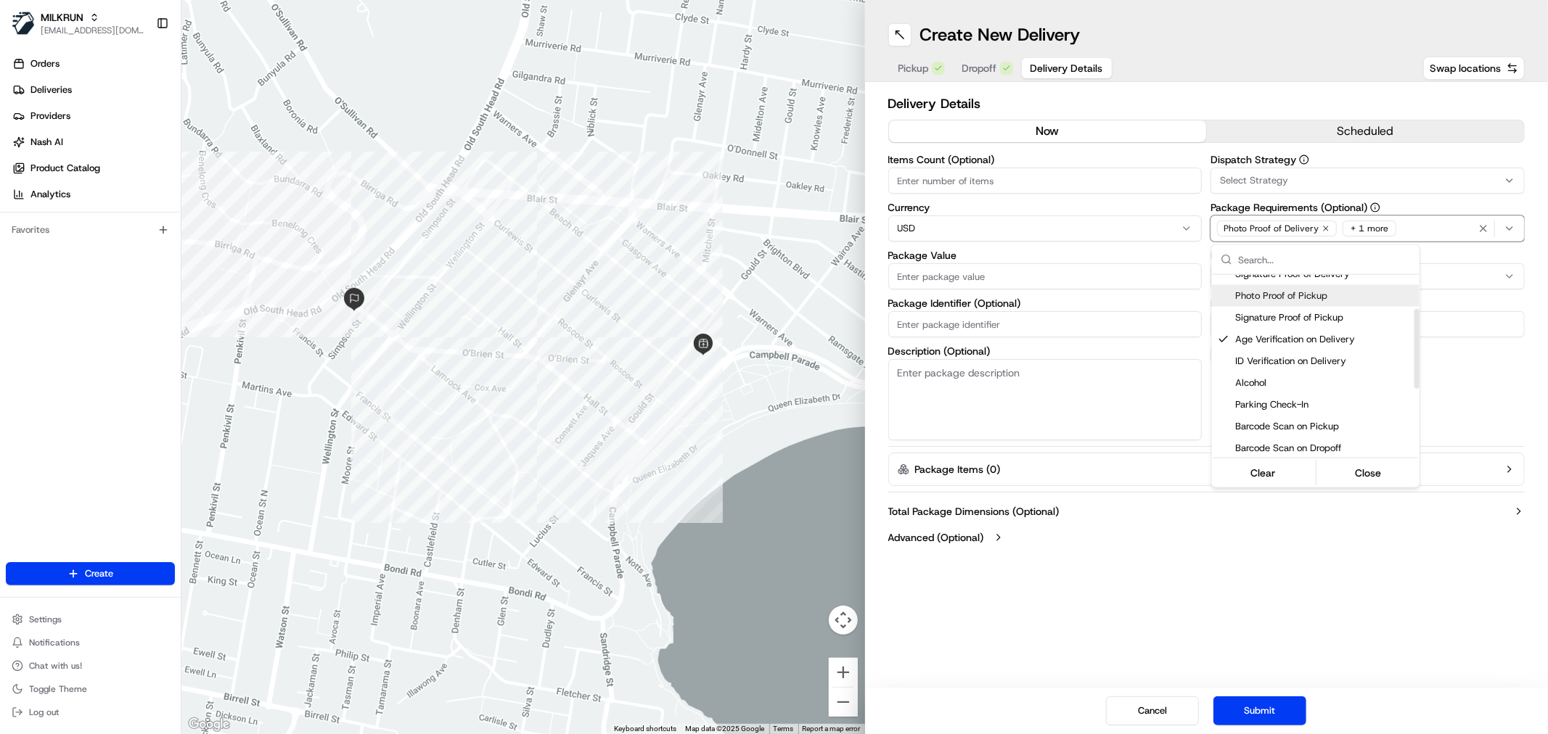
scroll to position [81, 0]
click at [1259, 356] on span "Alcohol" at bounding box center [1324, 357] width 179 height 13
click at [1357, 472] on button "Close" at bounding box center [1368, 473] width 99 height 20
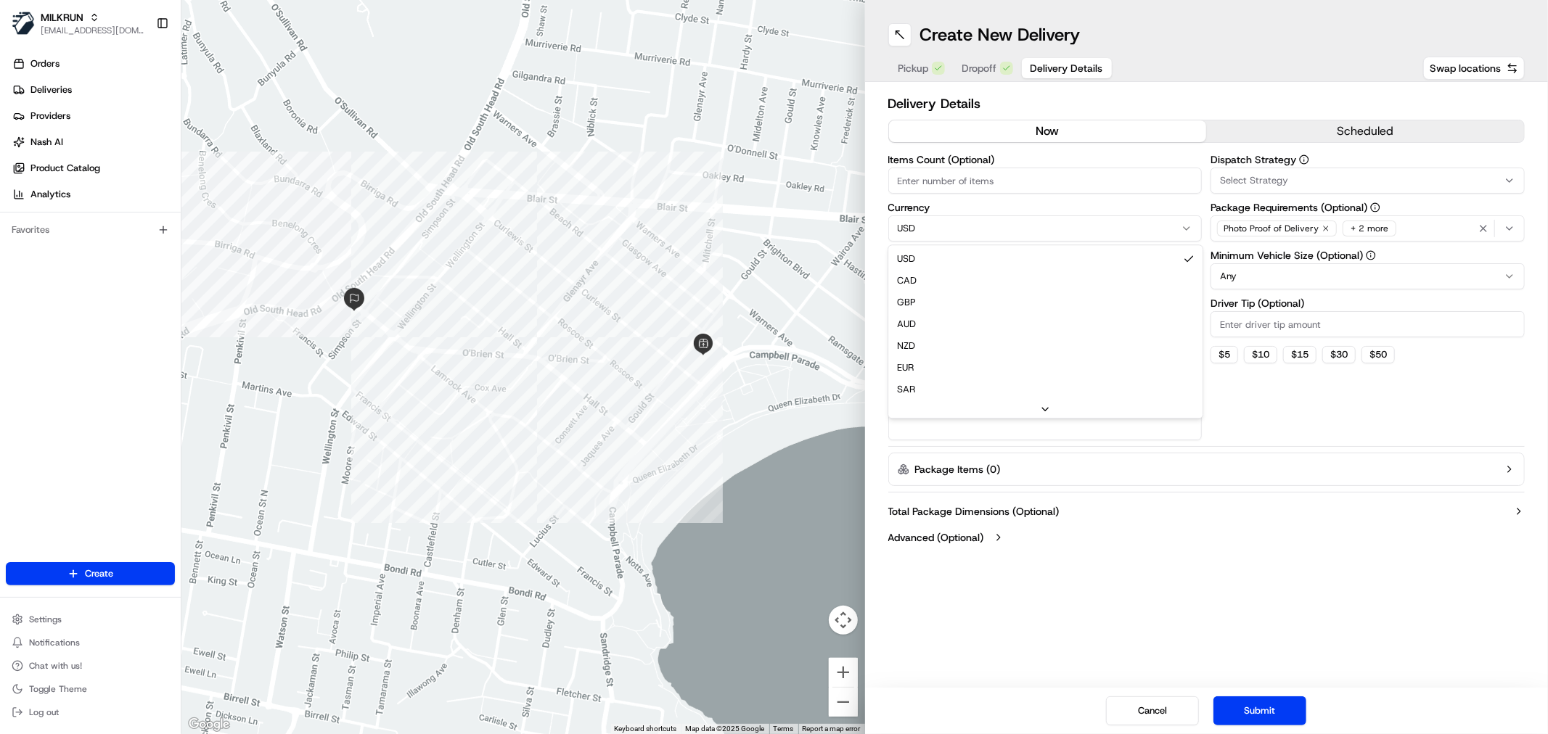
click at [949, 226] on html "MILKRUN nbradshaw@woolworths.com.au Toggle Sidebar Orders Deliveries Providers …" at bounding box center [774, 367] width 1548 height 734
click at [952, 274] on input "Package Value" at bounding box center [1045, 276] width 314 height 26
type input "200"
click at [1123, 505] on button "Total Package Dimensions (Optional)" at bounding box center [1206, 511] width 637 height 15
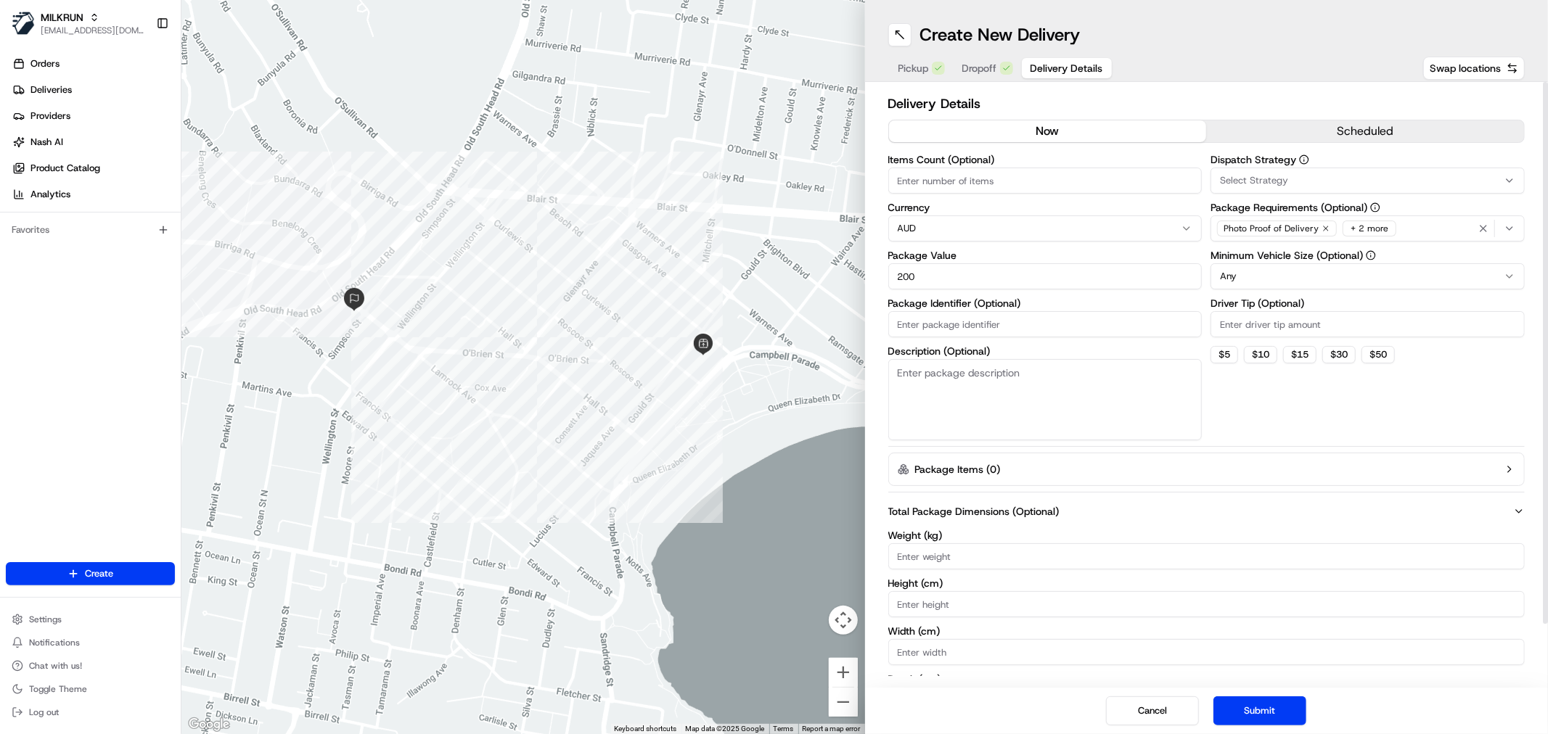
click at [1270, 695] on div "Cancel Submit" at bounding box center [1207, 711] width 684 height 46
click at [1250, 705] on button "Submit" at bounding box center [1259, 711] width 93 height 29
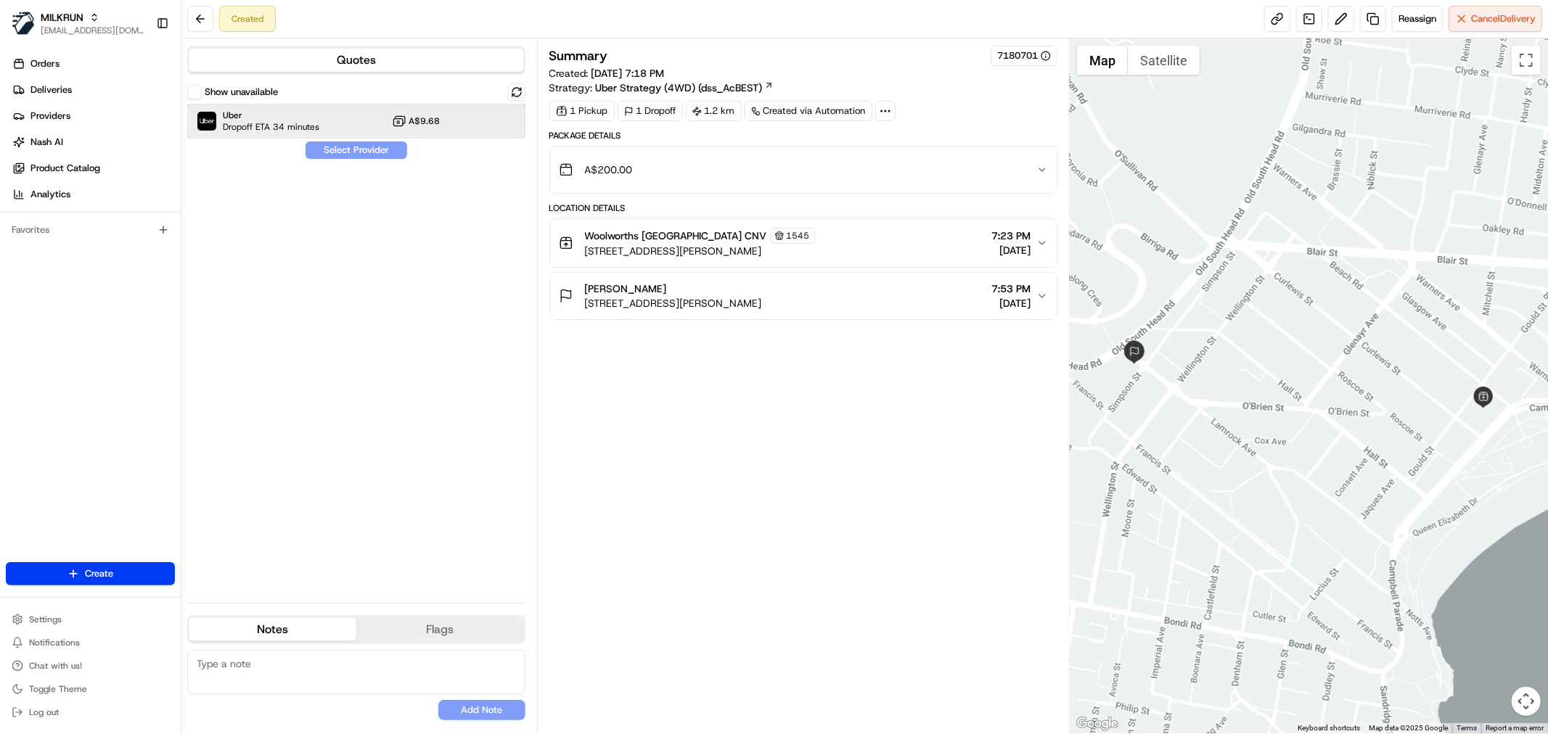
click at [325, 116] on div "Uber Dropoff ETA 34 minutes A$9.68" at bounding box center [356, 121] width 338 height 35
click at [350, 152] on button "Assign Provider" at bounding box center [356, 150] width 103 height 17
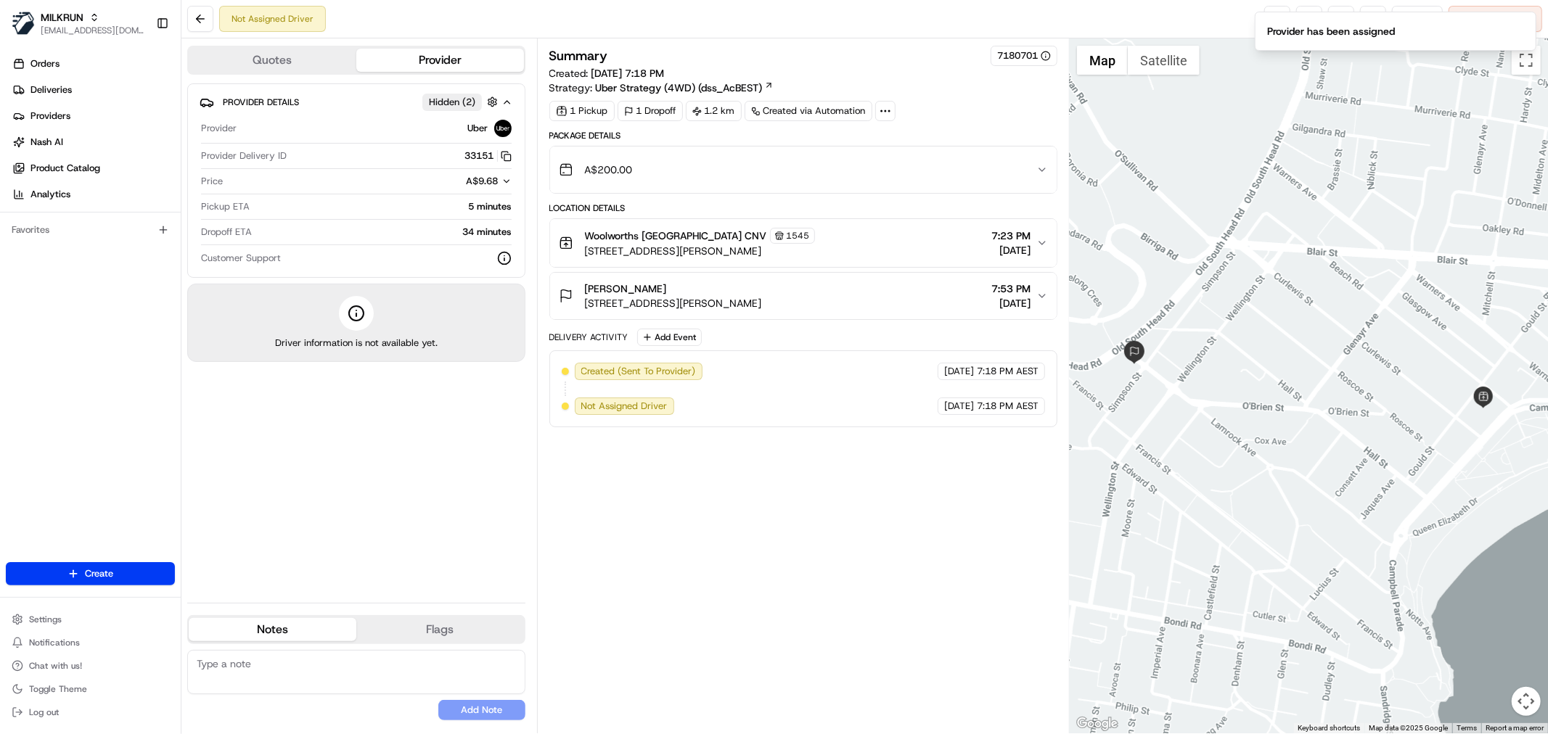
drag, startPoint x: 824, startPoint y: 584, endPoint x: 833, endPoint y: 568, distance: 18.2
click at [827, 577] on div "Summary 7180701 Created: 22/08/2025 7:18 PM Strategy: Uber Strategy (4WD) (dss_…" at bounding box center [803, 386] width 508 height 681
click at [1525, 22] on icon "Notifications (F8)" at bounding box center [1524, 24] width 12 height 12
click at [1374, 20] on link at bounding box center [1373, 19] width 26 height 26
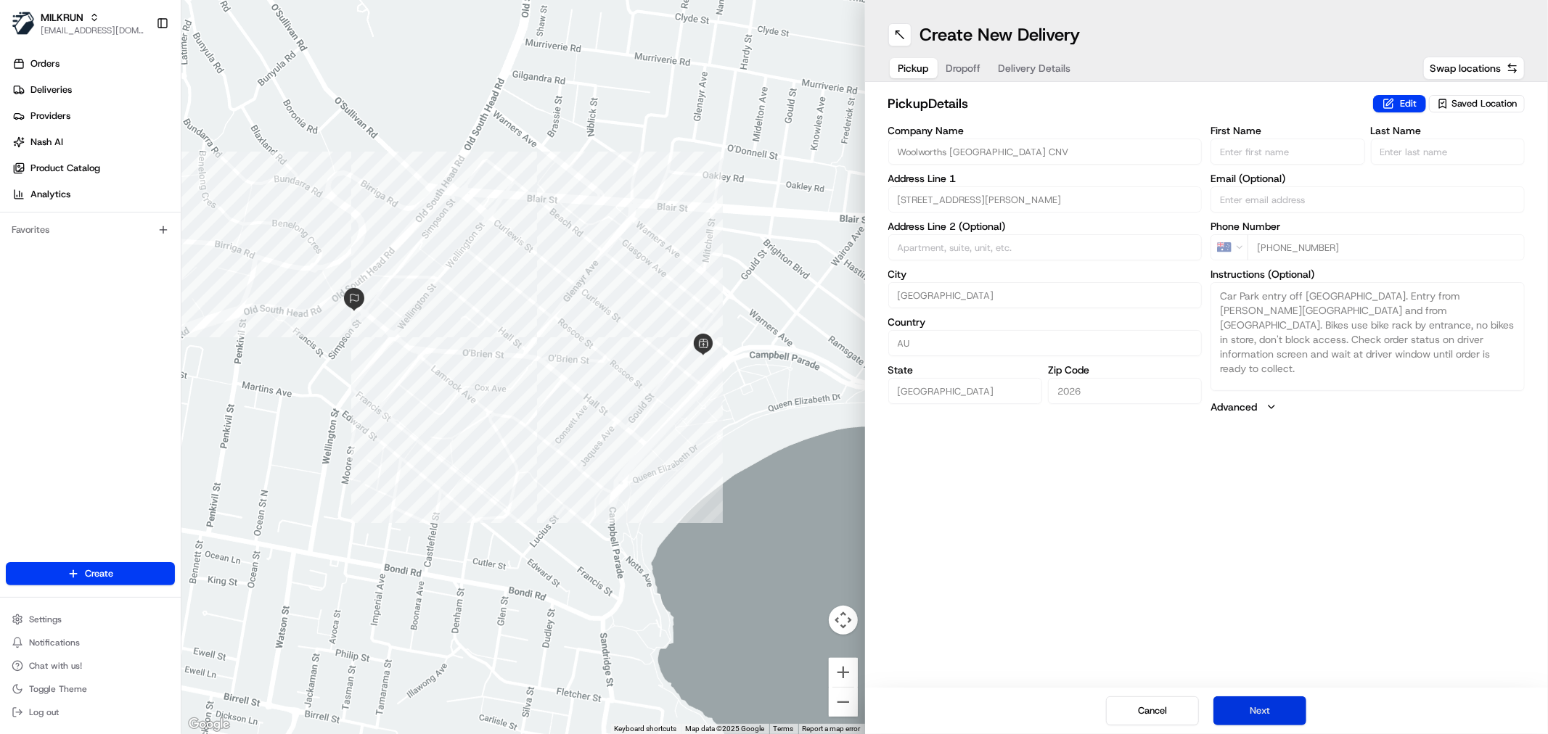
click at [1266, 700] on button "Next" at bounding box center [1259, 711] width 93 height 29
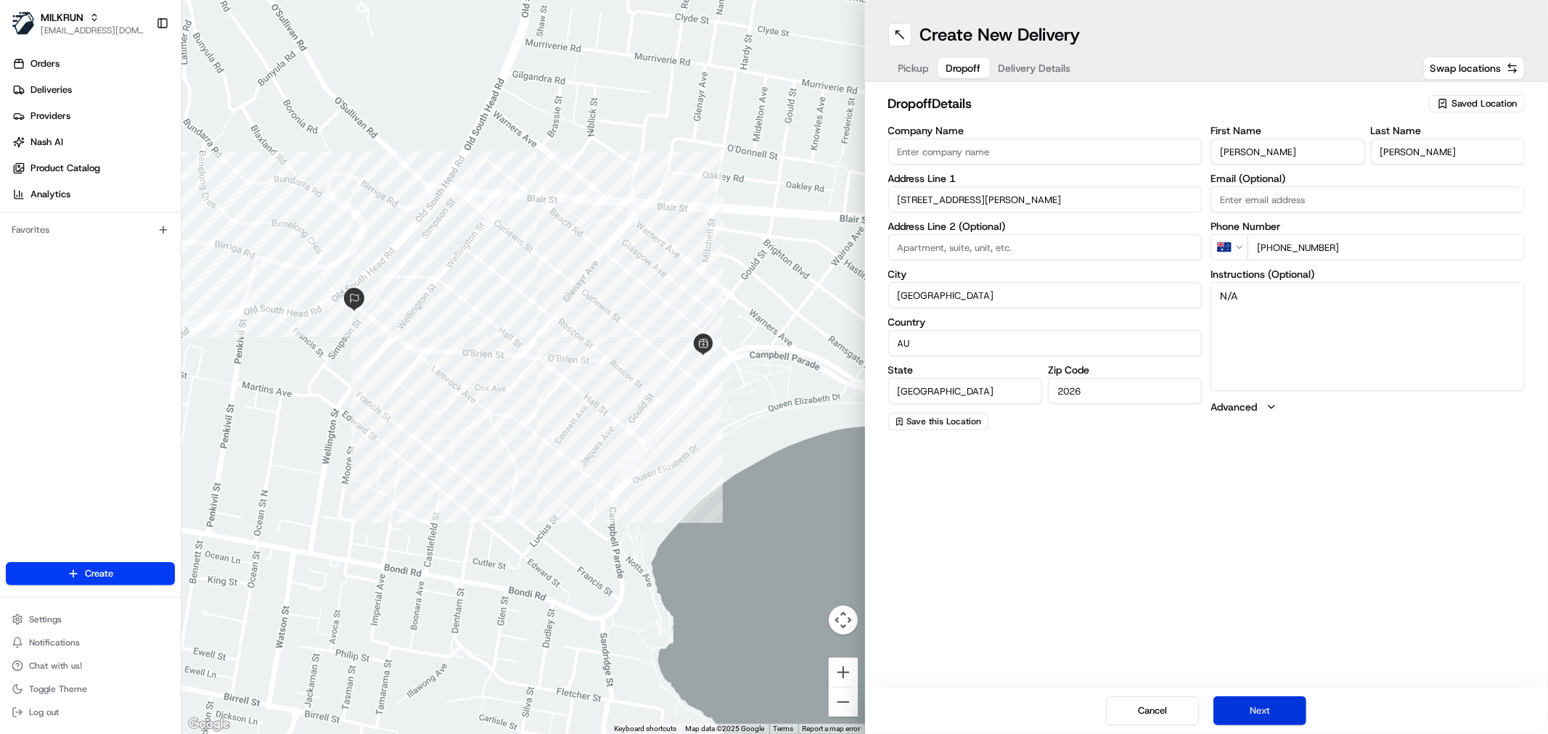
click at [1266, 700] on button "Next" at bounding box center [1259, 711] width 93 height 29
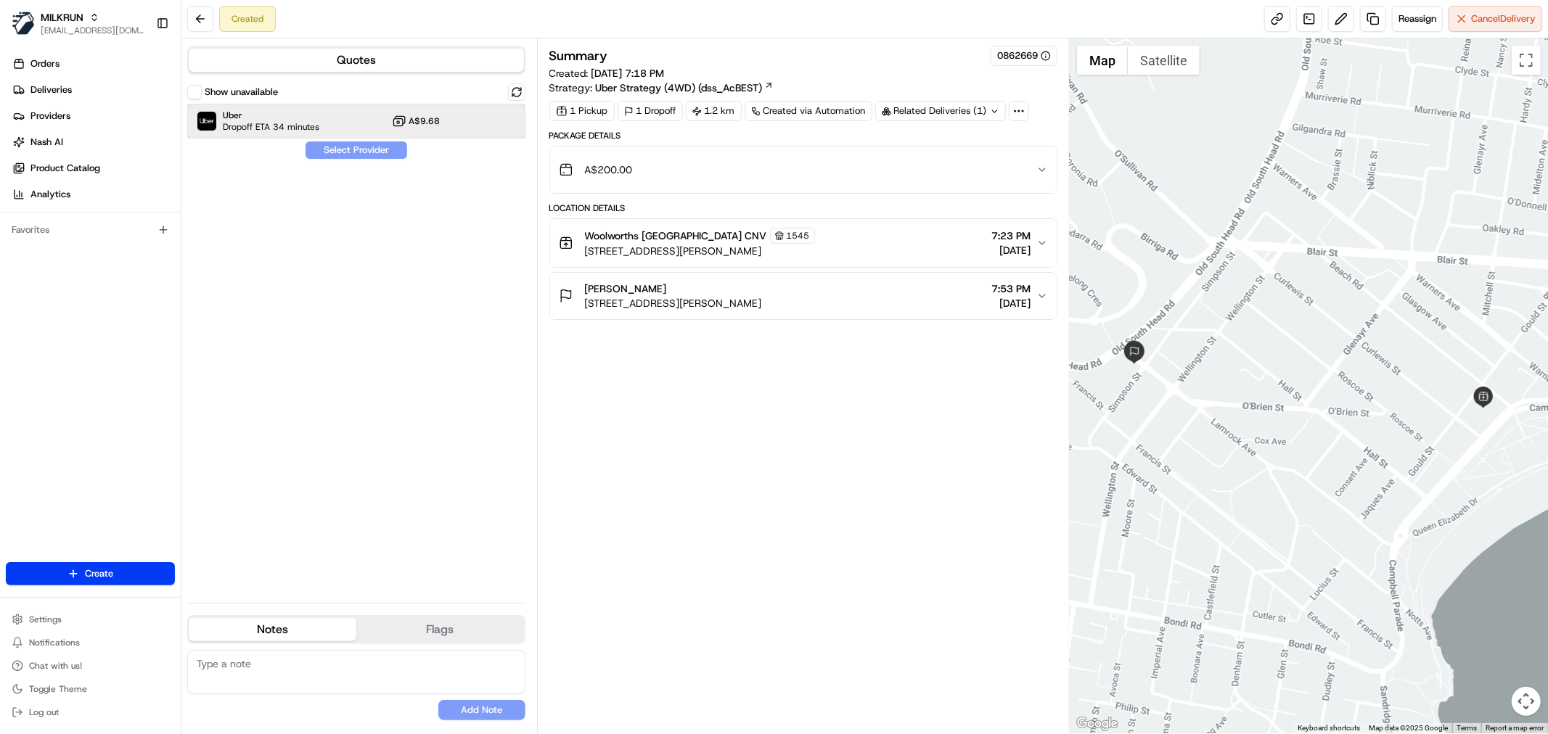
click at [289, 120] on span "Uber" at bounding box center [271, 116] width 97 height 12
click at [341, 145] on button "Assign Provider" at bounding box center [356, 150] width 103 height 17
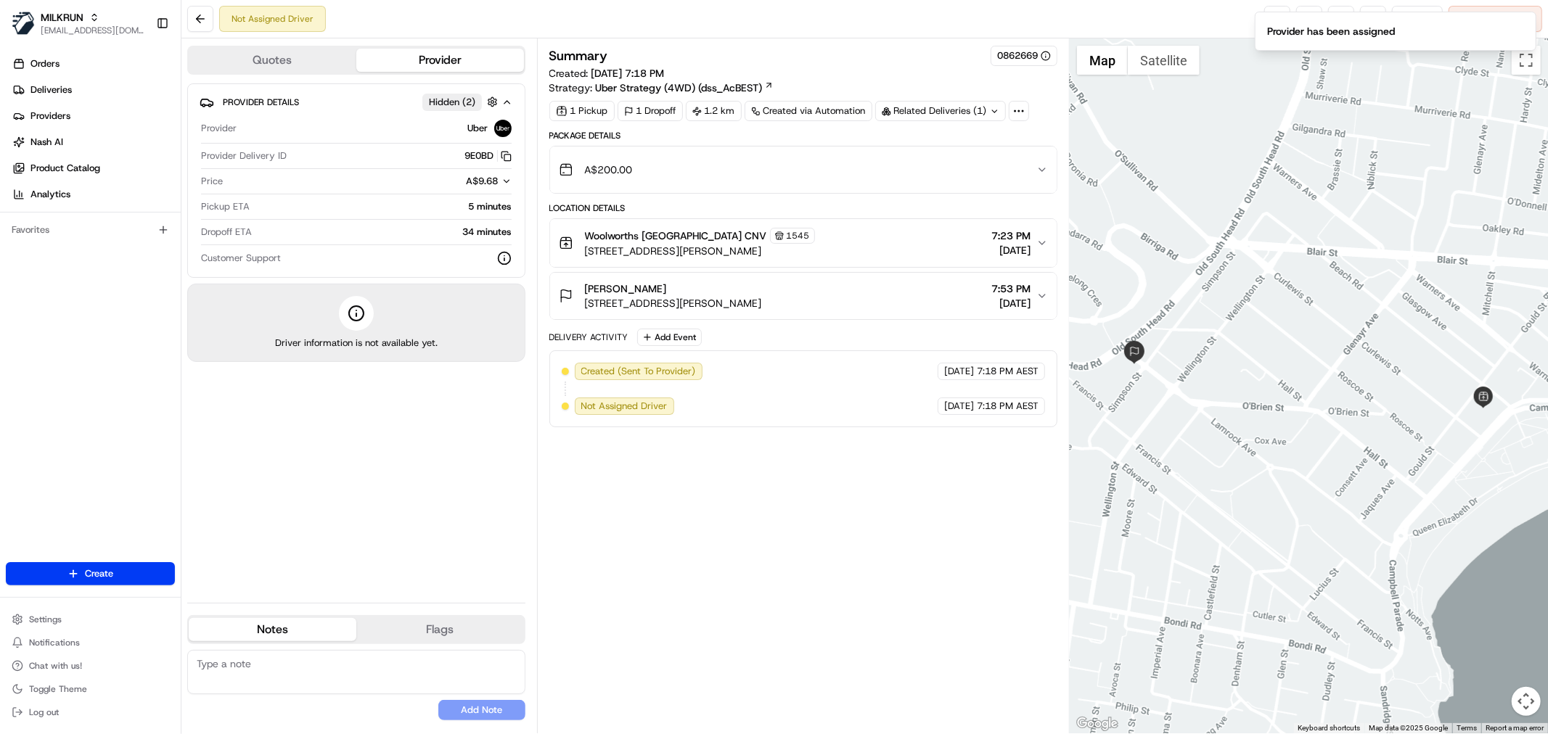
click at [1021, 112] on icon at bounding box center [1018, 111] width 13 height 13
click at [811, 130] on div "Package Details" at bounding box center [803, 136] width 508 height 12
click at [1022, 172] on div "A$200.00" at bounding box center [798, 169] width 478 height 29
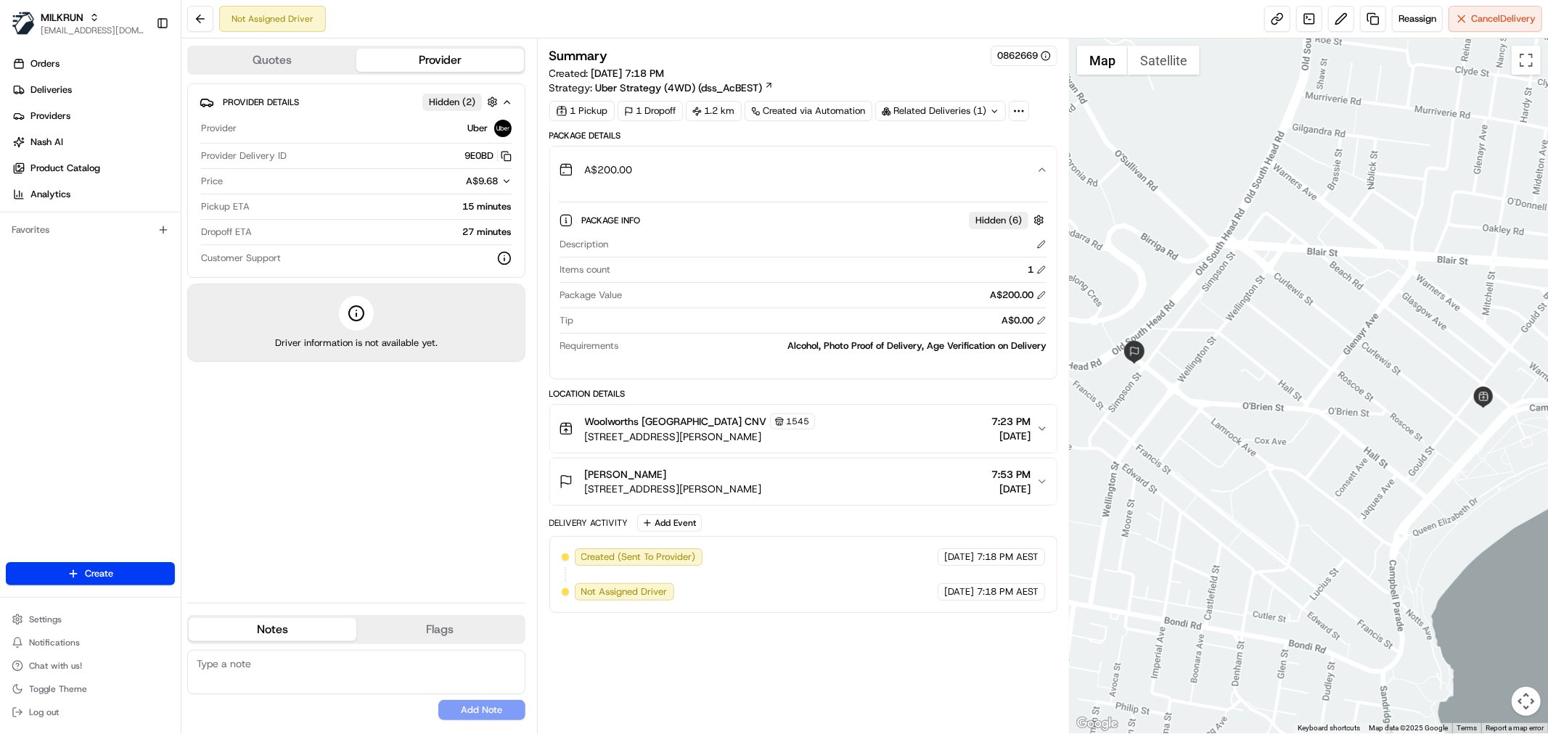
click at [472, 524] on div "Provider Details Hidden ( 2 ) Provider Uber Provider Delivery ID 9E0BD Copy del…" at bounding box center [356, 337] width 338 height 508
click at [1507, 24] on span "Cancel Delivery" at bounding box center [1503, 18] width 65 height 13
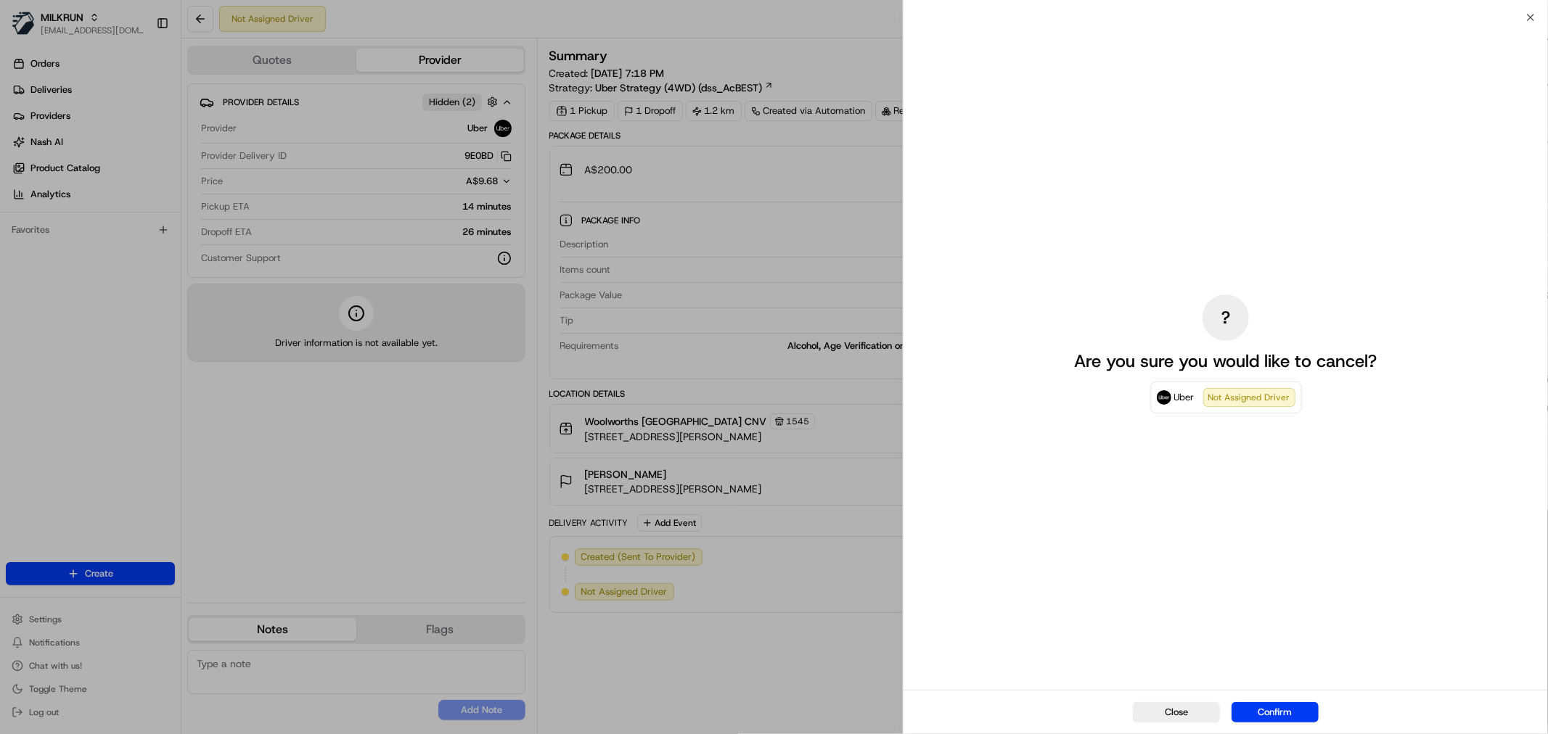
click at [1304, 716] on button "Confirm" at bounding box center [1275, 712] width 87 height 20
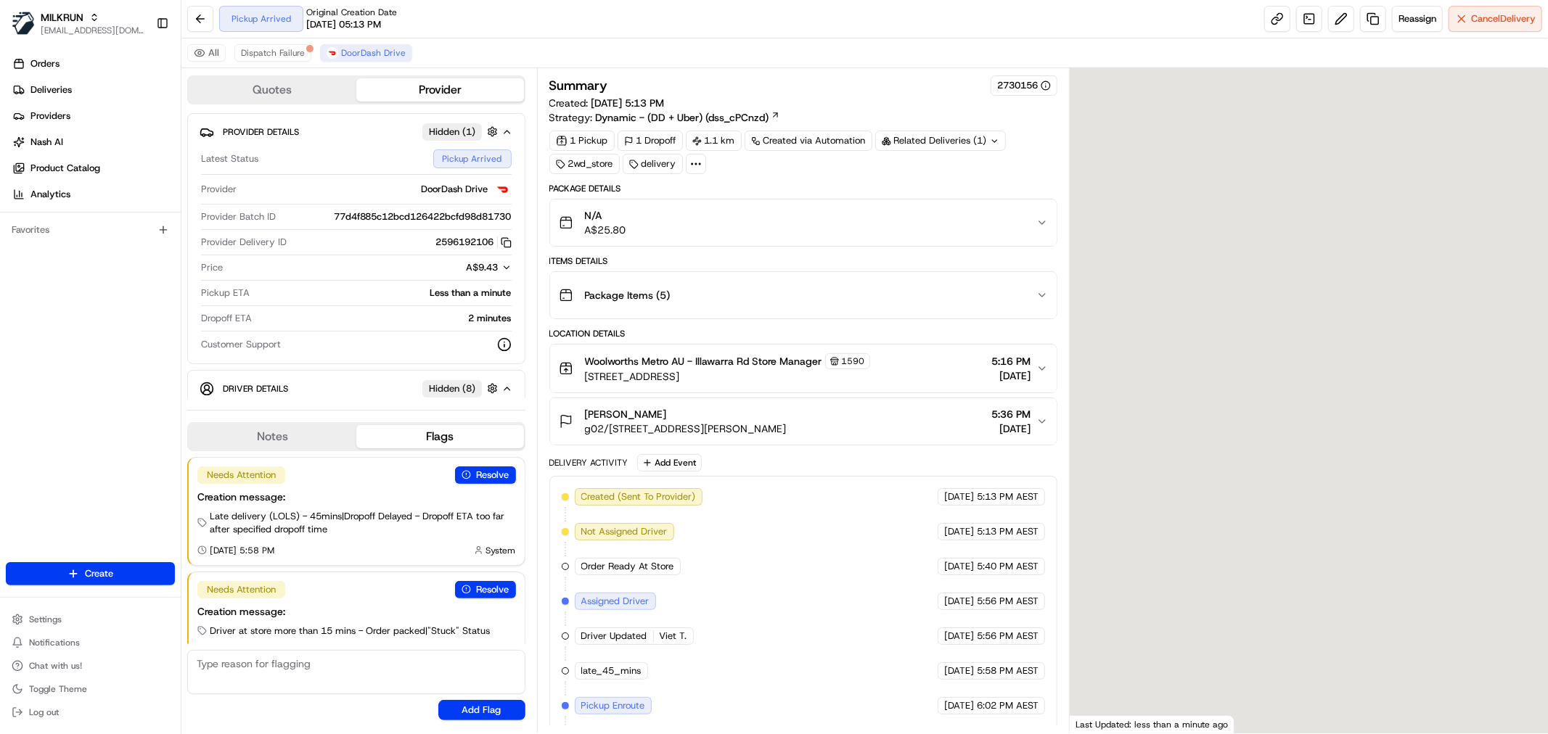
scroll to position [23, 0]
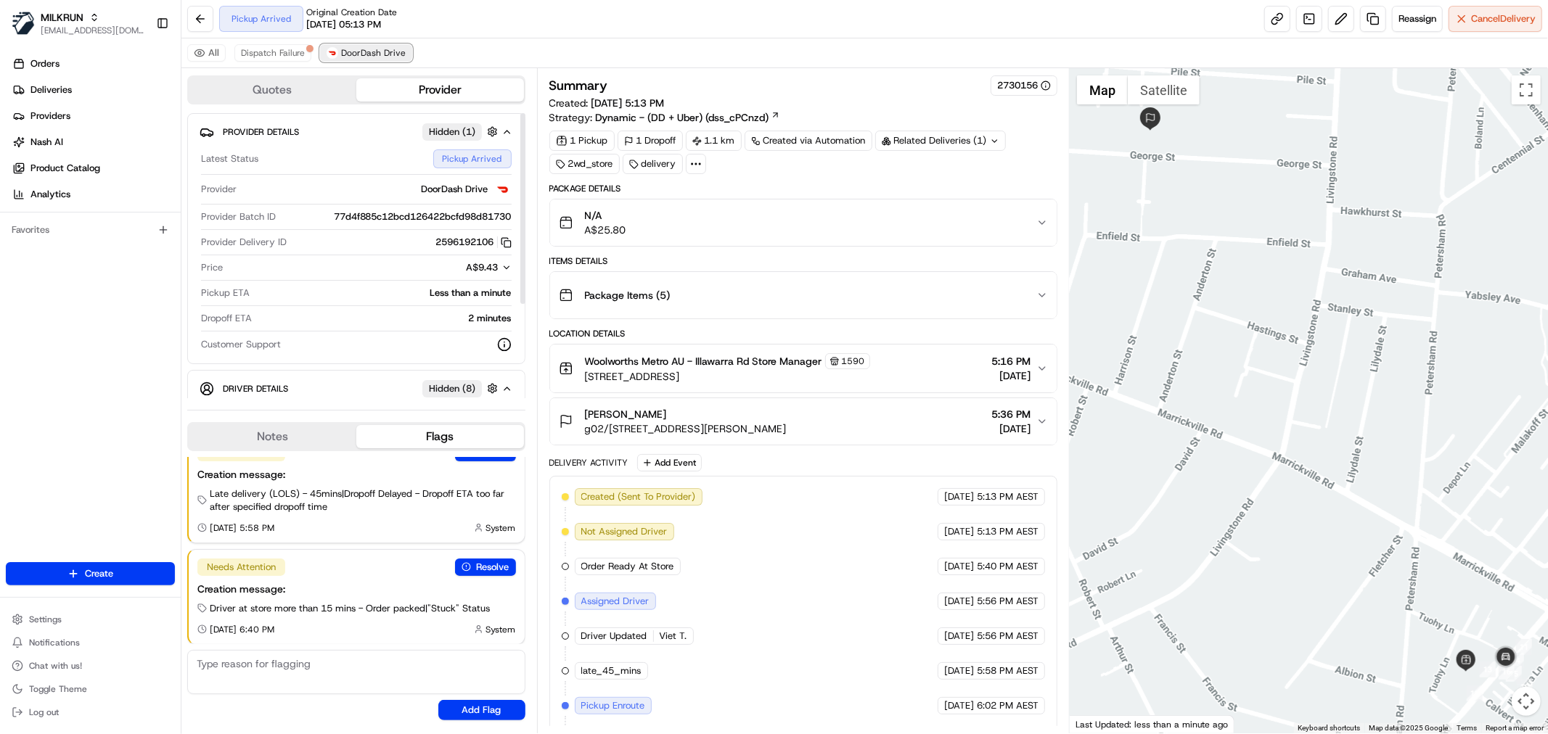
click at [387, 52] on span "DoorDash Drive" at bounding box center [373, 53] width 65 height 12
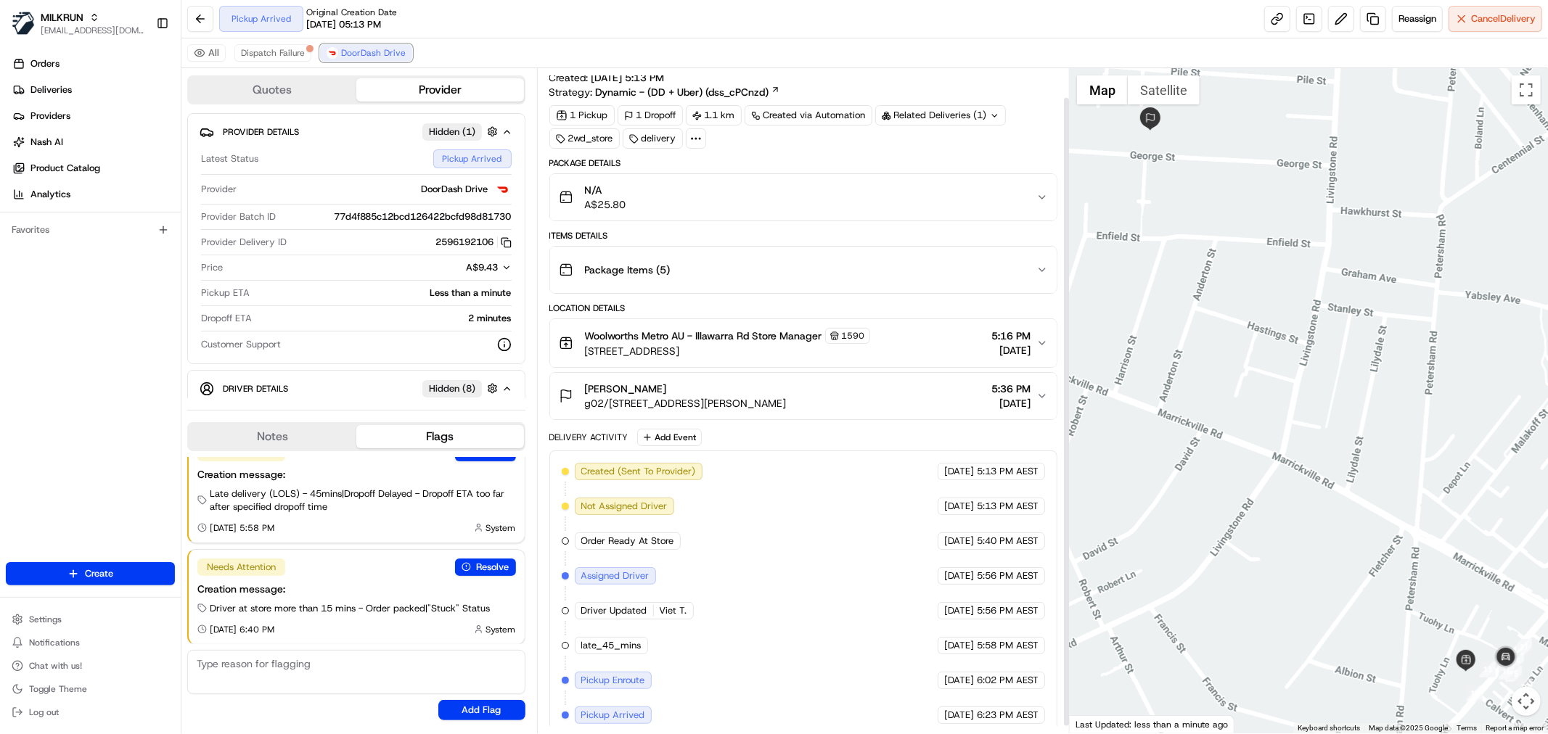
scroll to position [38, 0]
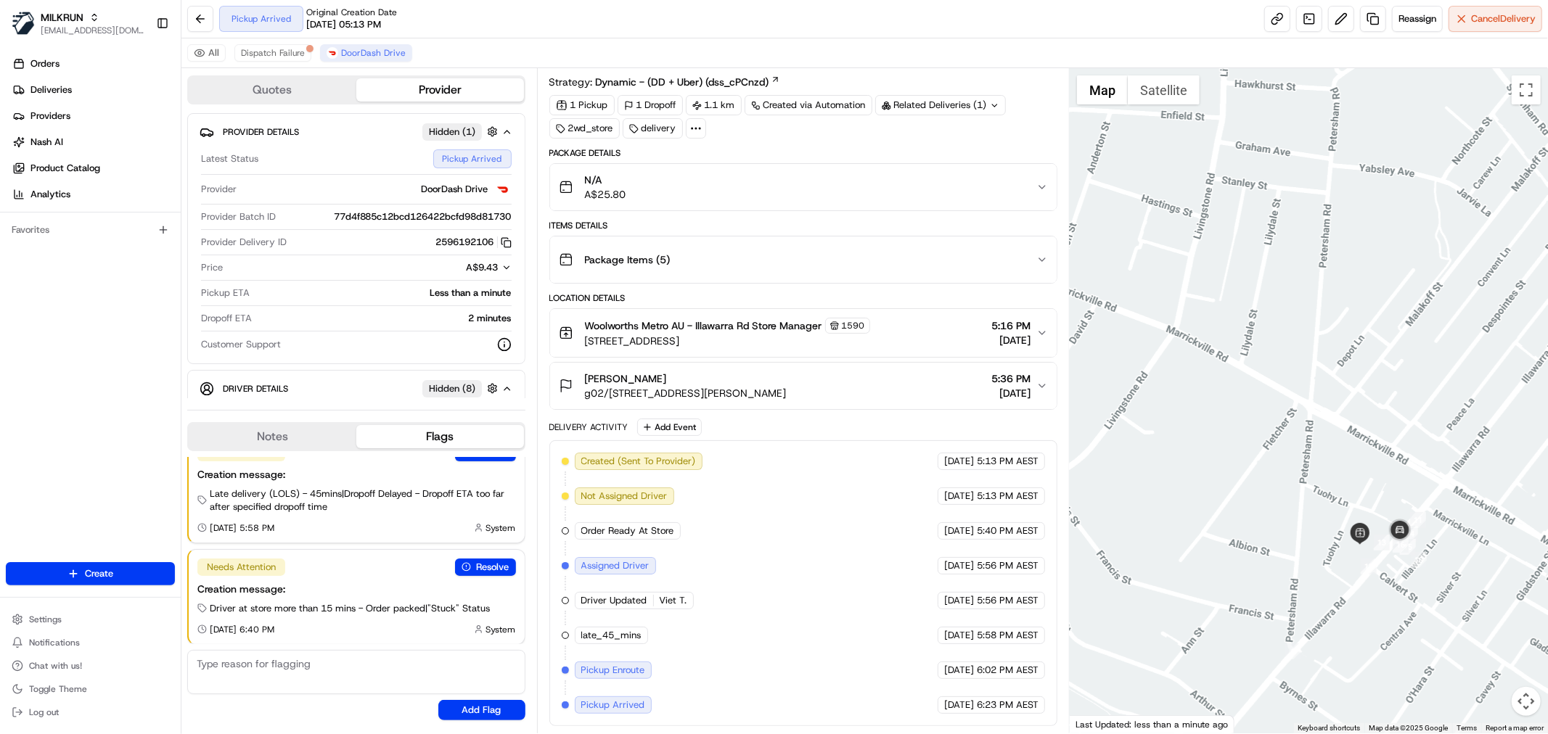
drag, startPoint x: 1258, startPoint y: 262, endPoint x: 1256, endPoint y: 255, distance: 7.4
click at [1256, 255] on div at bounding box center [1309, 400] width 478 height 665
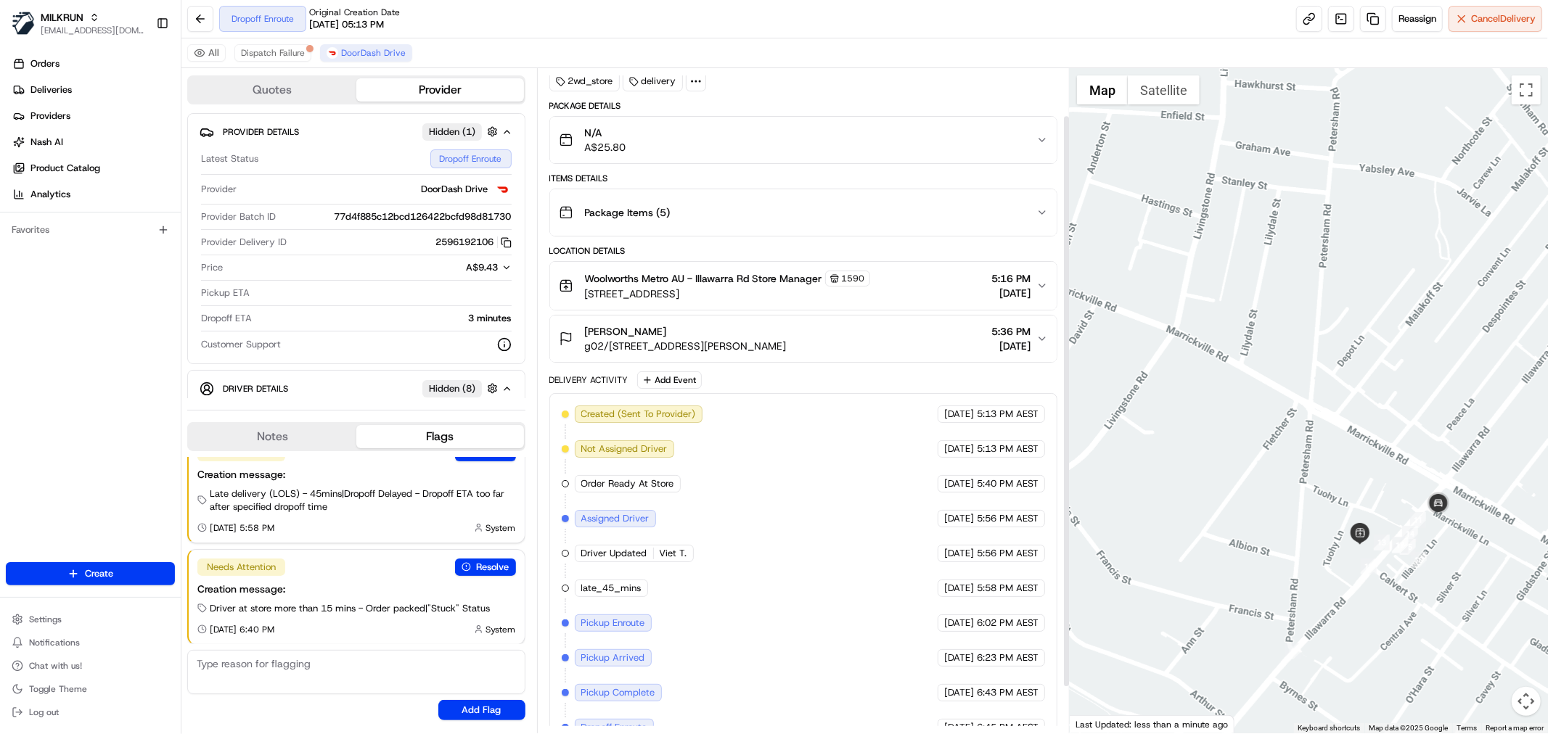
scroll to position [107, 0]
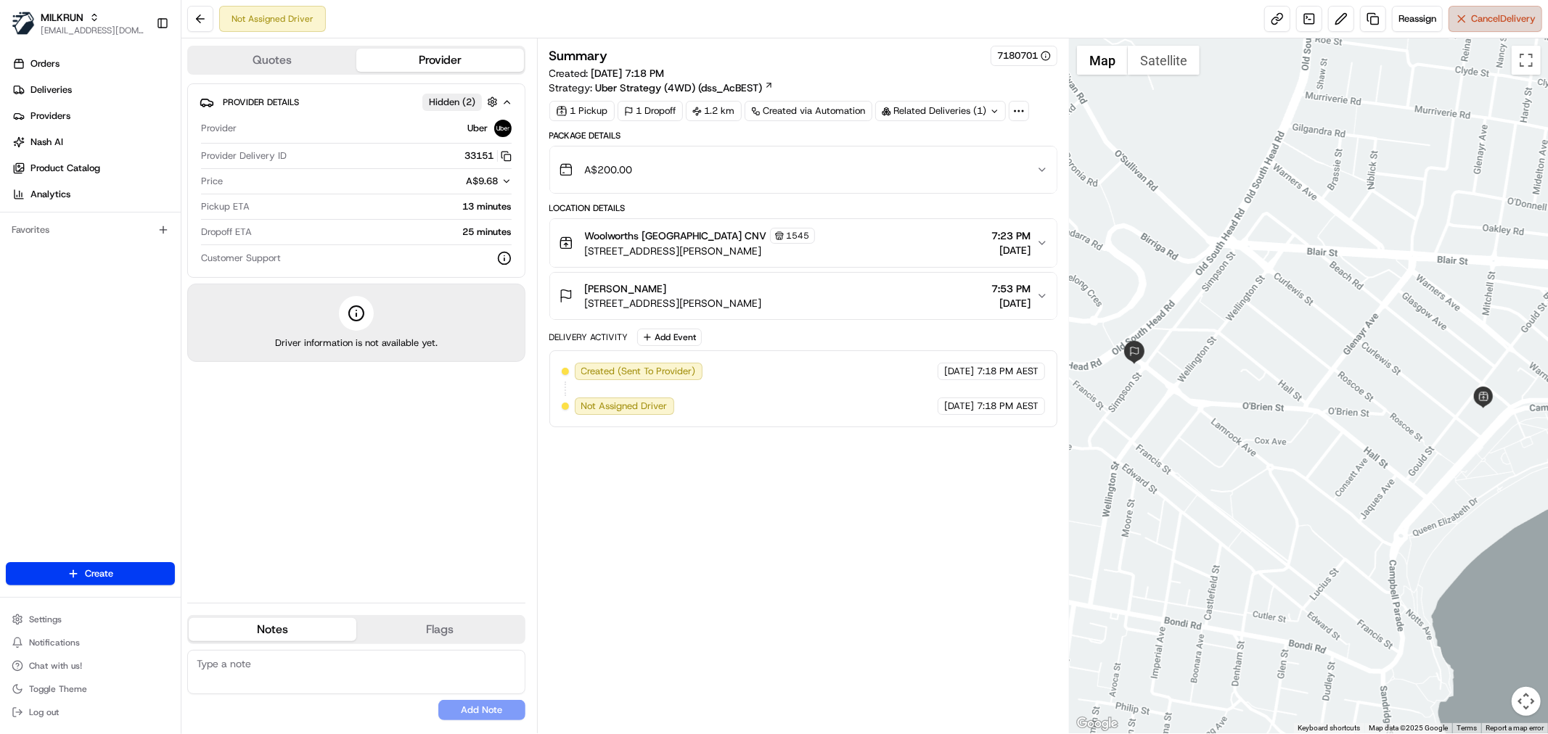
click at [1513, 13] on span "Cancel Delivery" at bounding box center [1503, 18] width 65 height 13
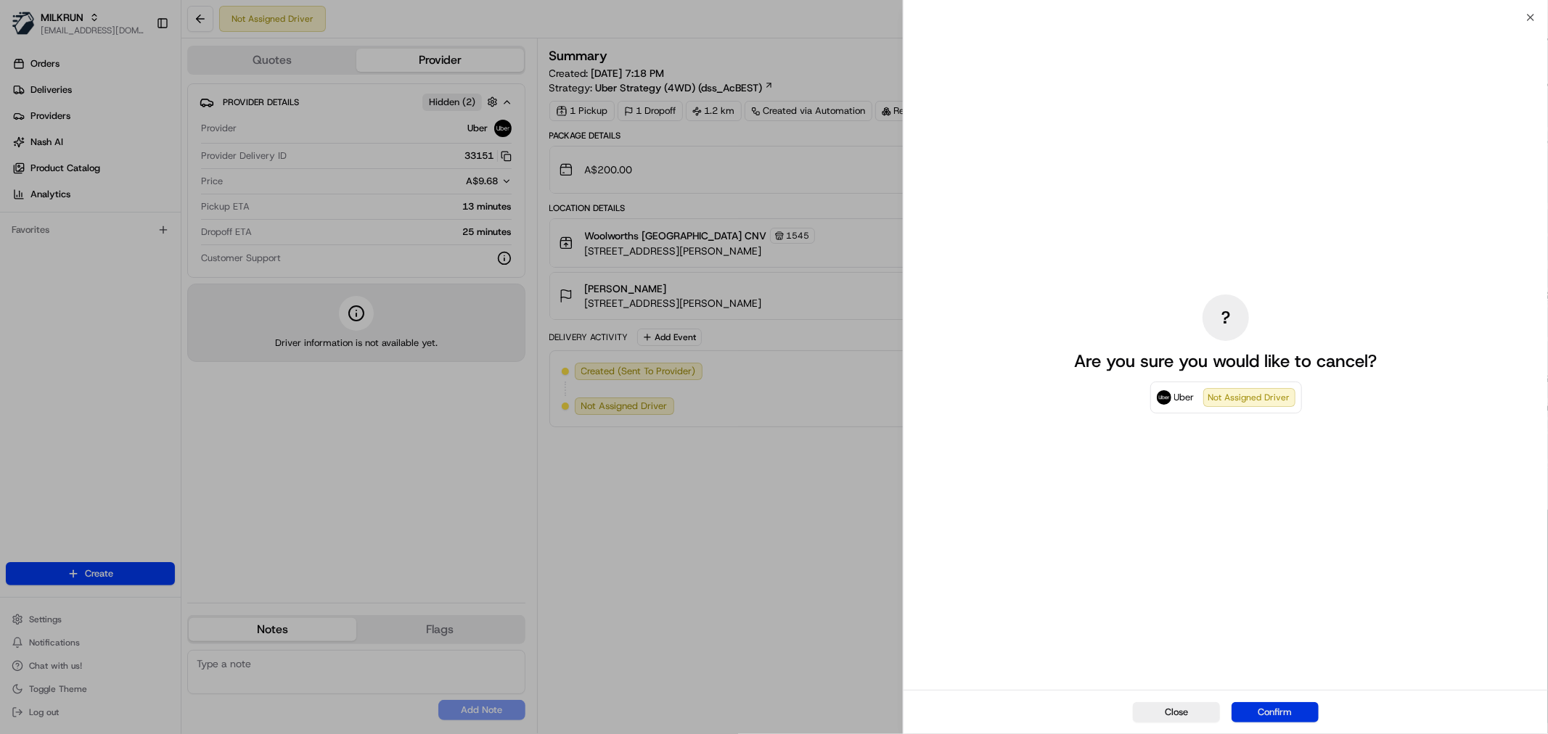
click at [1303, 702] on button "Confirm" at bounding box center [1275, 712] width 87 height 20
